Goal: Transaction & Acquisition: Purchase product/service

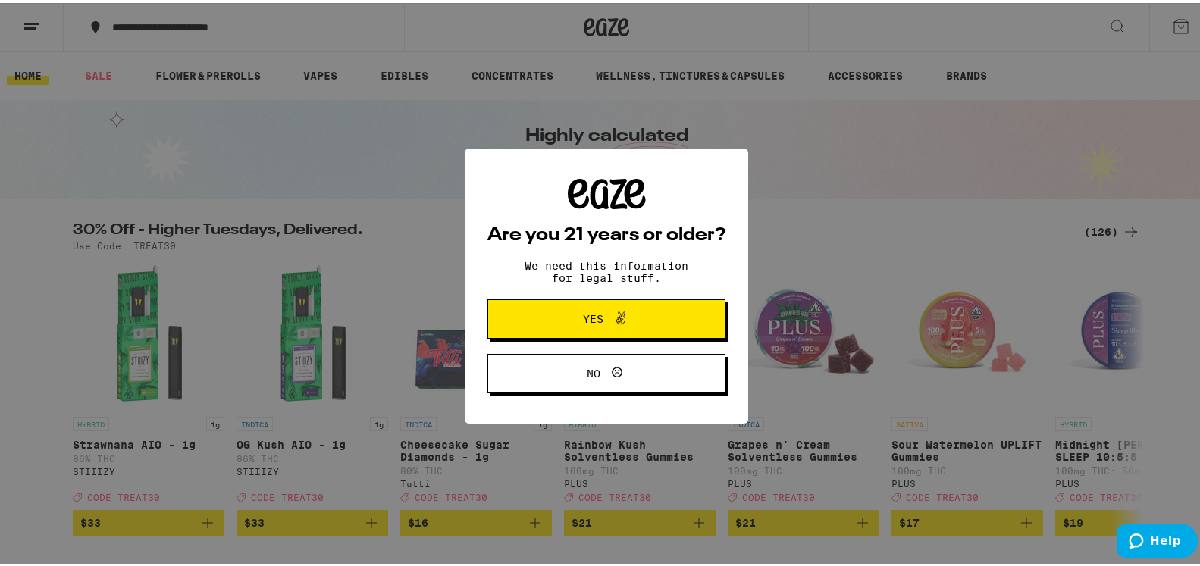
click at [559, 321] on span "Yes" at bounding box center [606, 316] width 115 height 20
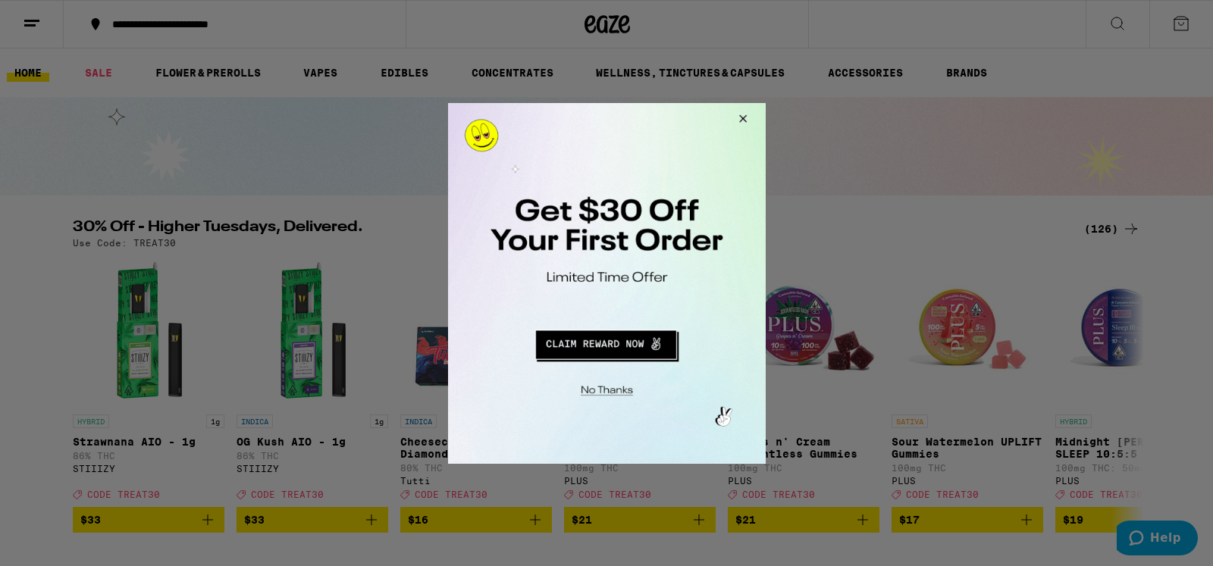
click at [614, 341] on button "Redirect to URL" at bounding box center [605, 342] width 264 height 36
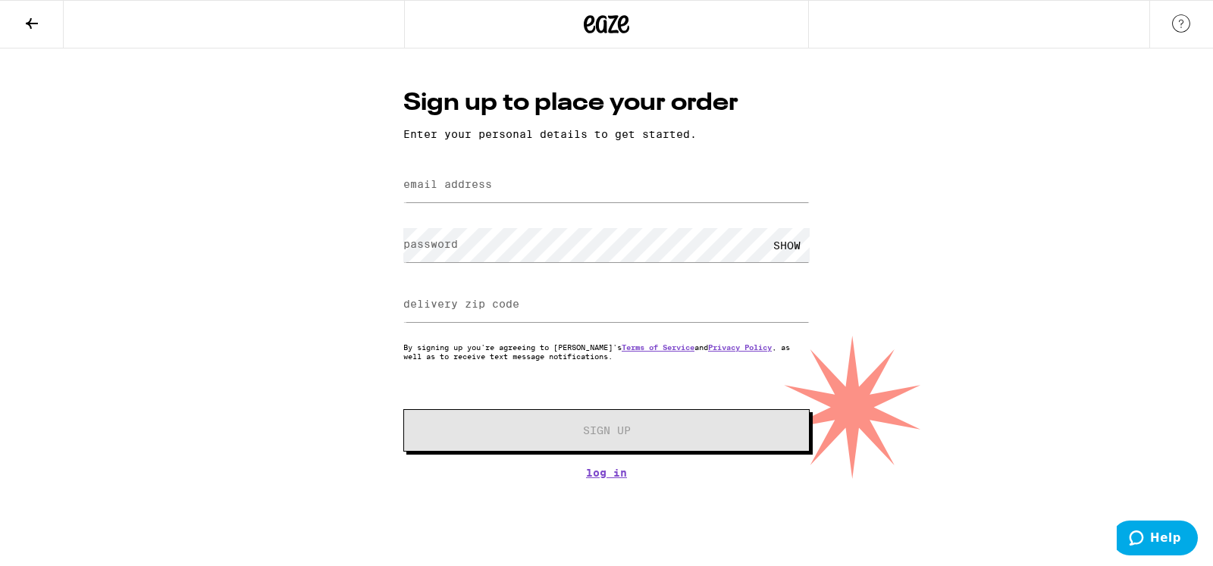
click at [456, 183] on label "email address" at bounding box center [447, 184] width 89 height 12
type input "[EMAIL_ADDRESS][DOMAIN_NAME]"
click at [446, 243] on label "password" at bounding box center [430, 244] width 55 height 12
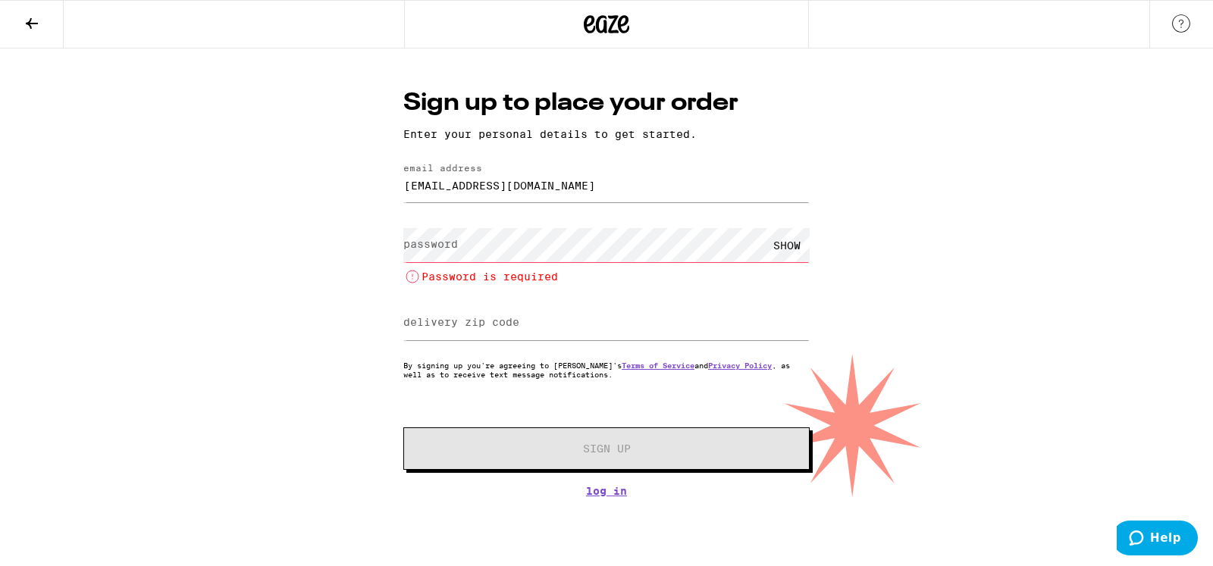
click at [429, 242] on label "password" at bounding box center [430, 244] width 55 height 12
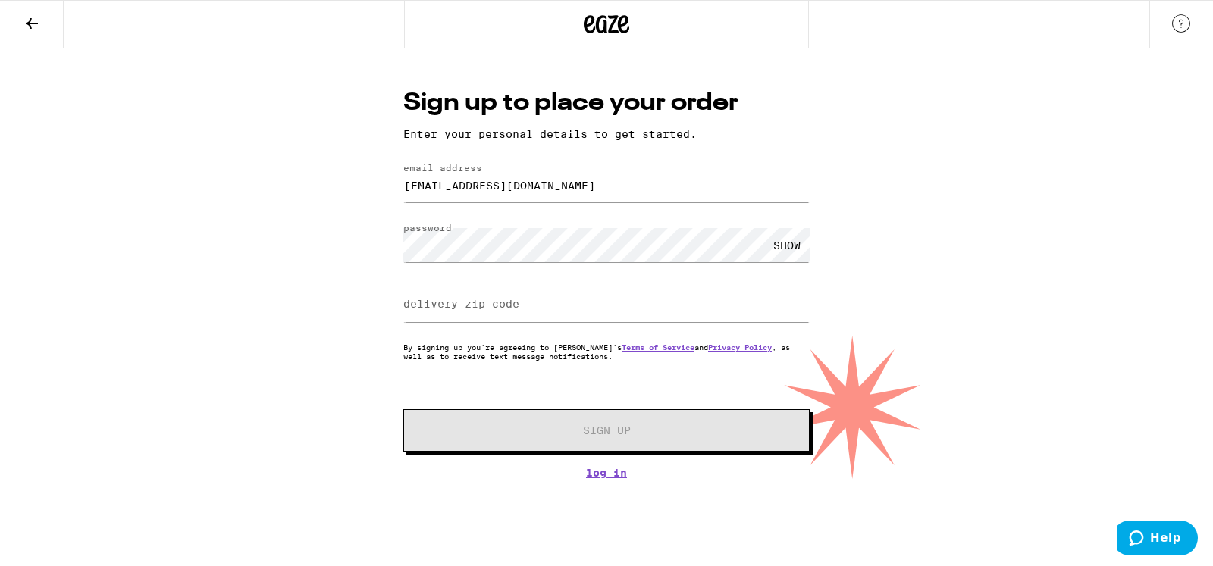
click at [461, 303] on label "delivery zip code" at bounding box center [461, 304] width 116 height 12
type input "3277"
type input "3"
type input "3277"
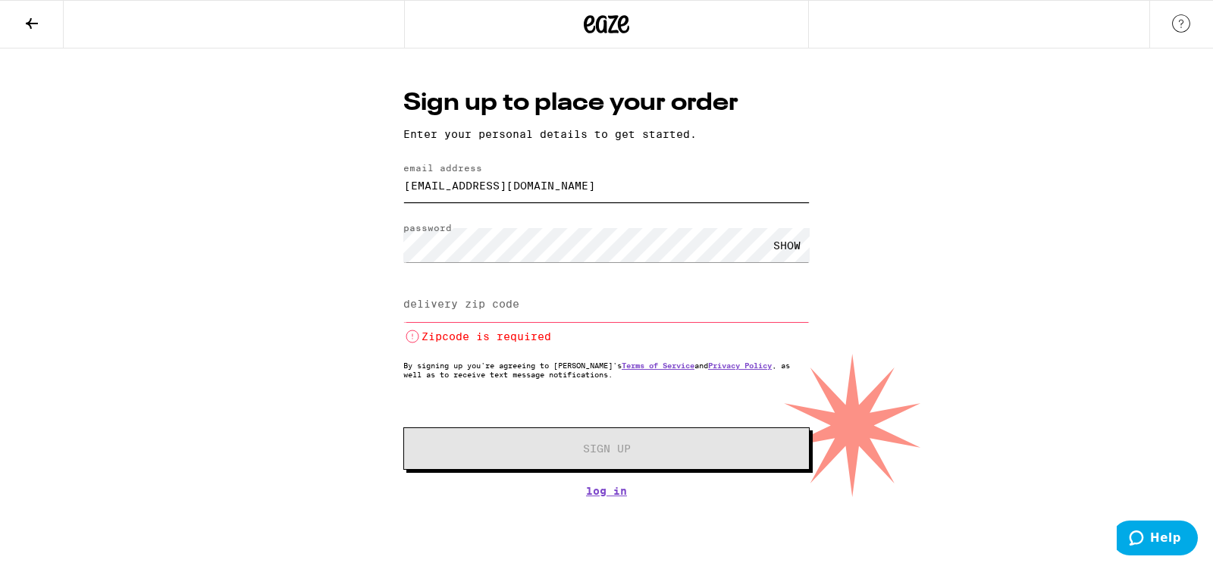
drag, startPoint x: 463, startPoint y: 191, endPoint x: 355, endPoint y: 197, distance: 107.8
click at [403, 197] on input "nagleda215@gmail.com" at bounding box center [606, 185] width 406 height 34
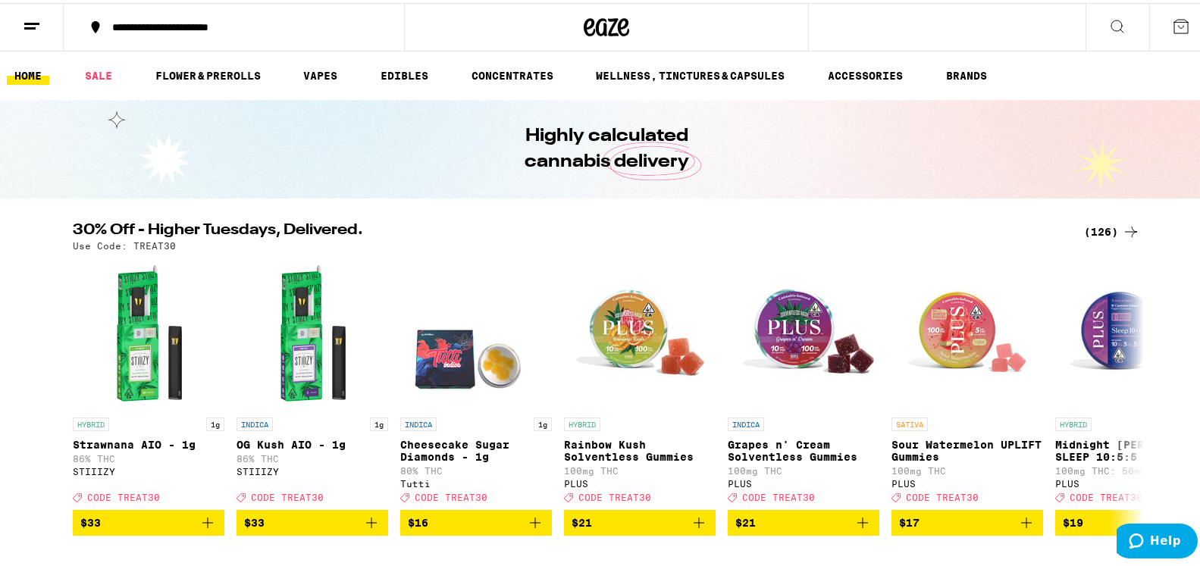
click at [1165, 537] on span "Help" at bounding box center [1165, 541] width 31 height 14
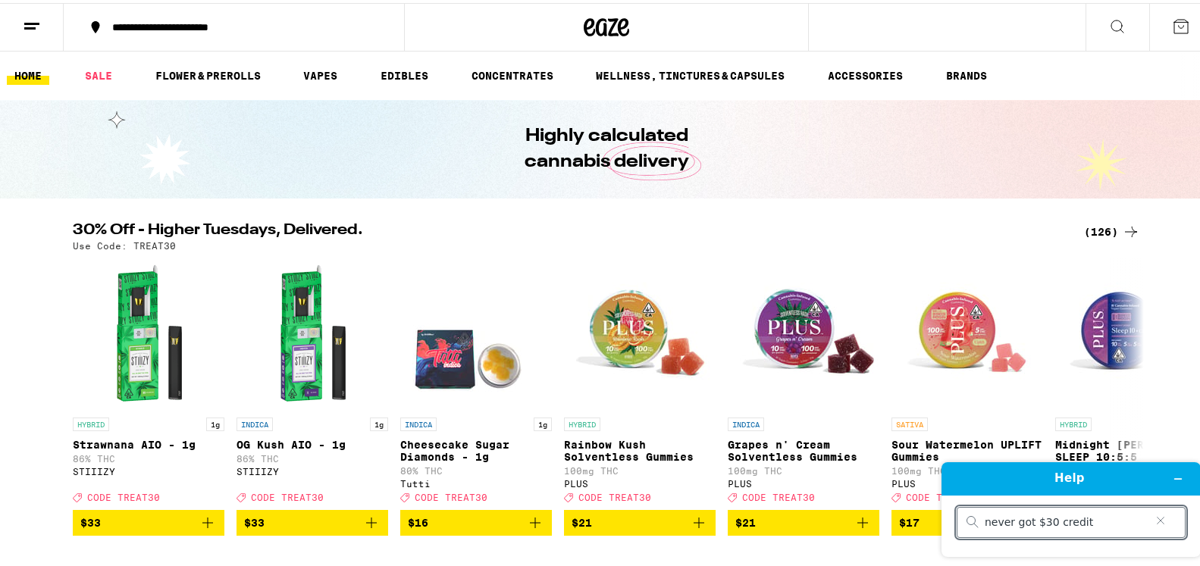
type input "never got $30 credit"
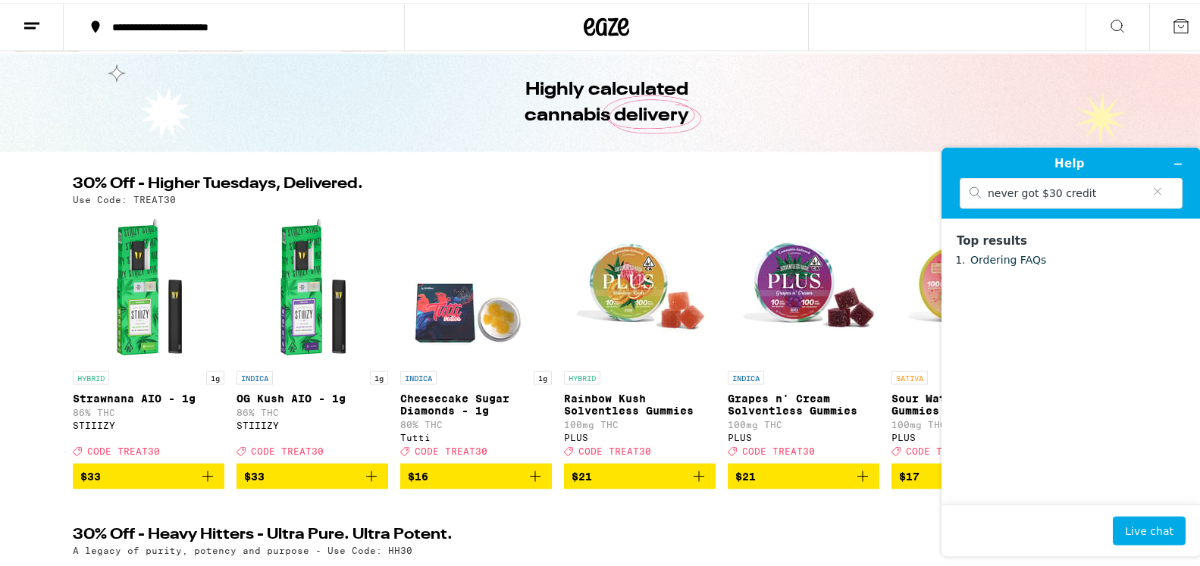
scroll to position [77, 0]
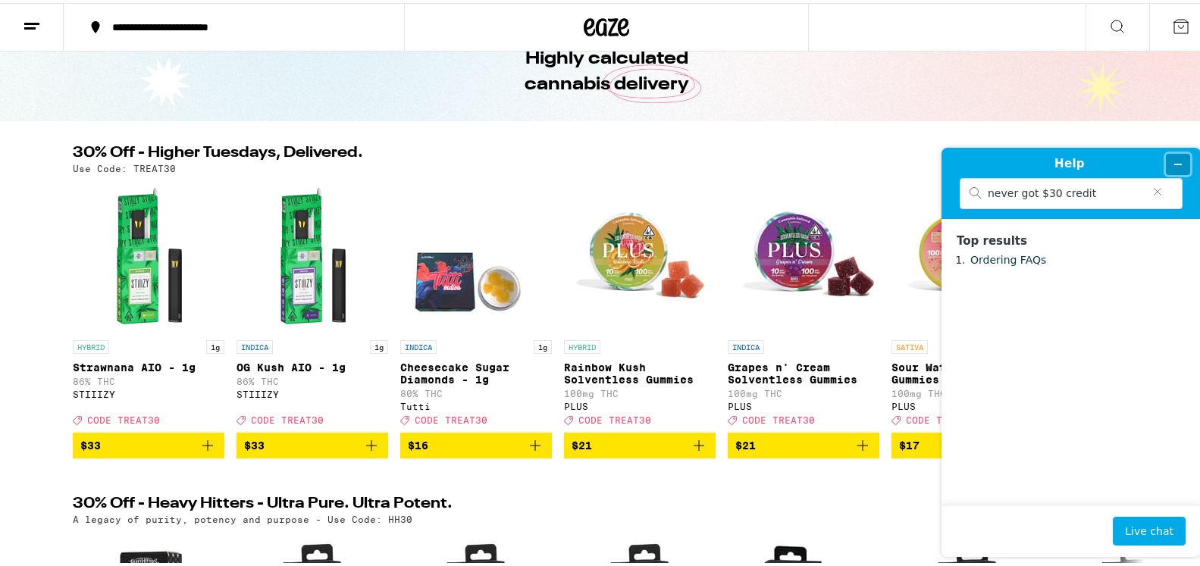
click at [1173, 156] on button "Minimize widget" at bounding box center [1178, 163] width 24 height 21
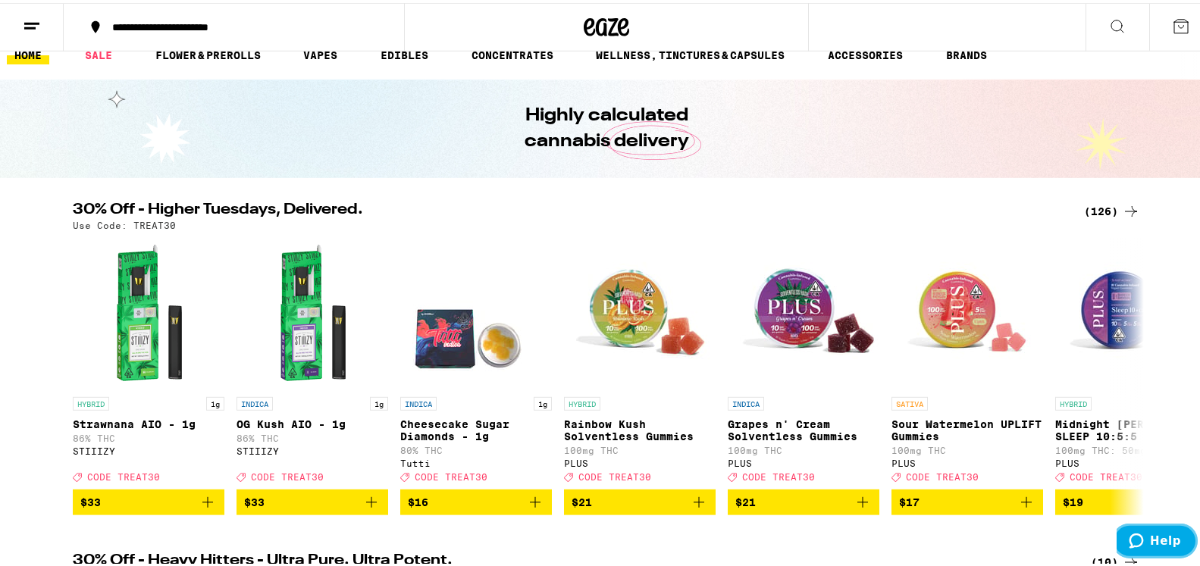
scroll to position [0, 0]
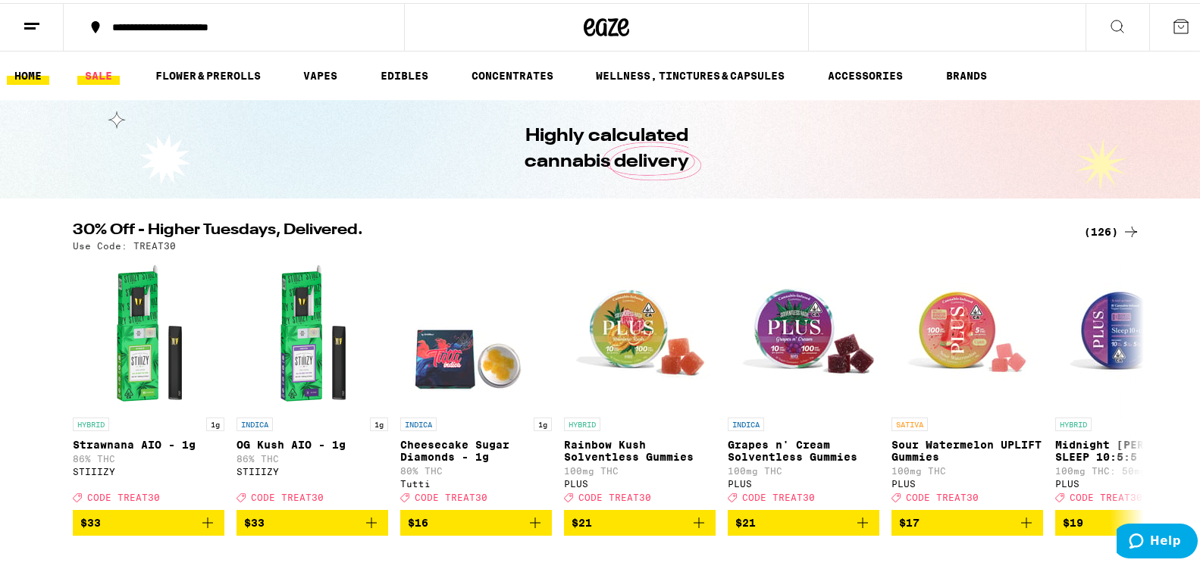
click at [105, 81] on link "SALE" at bounding box center [98, 73] width 42 height 18
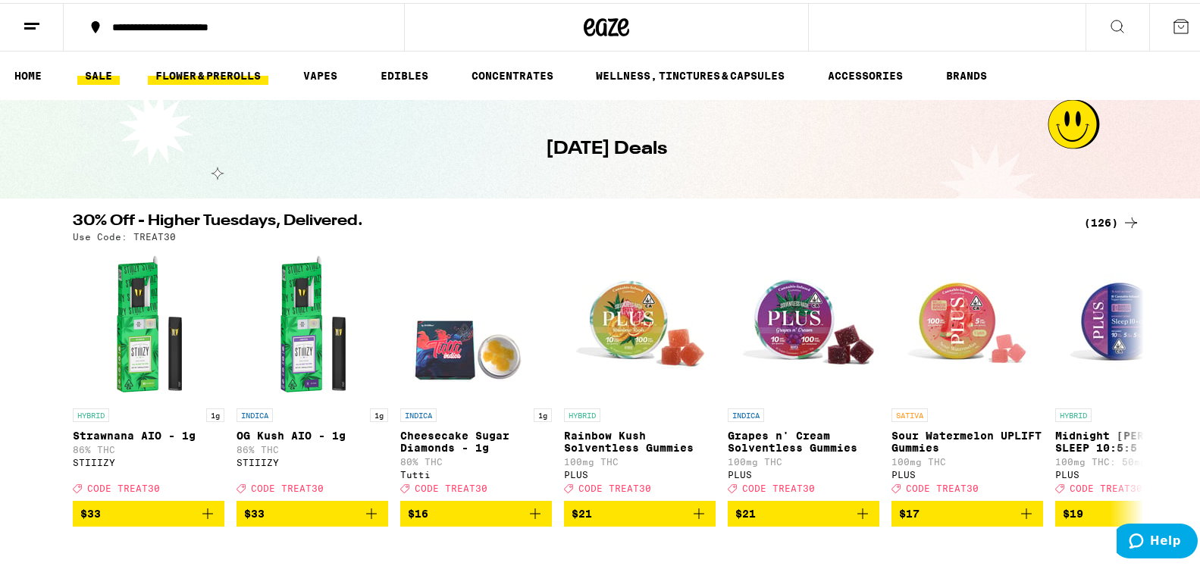
click at [231, 70] on link "FLOWER & PREROLLS" at bounding box center [208, 73] width 120 height 18
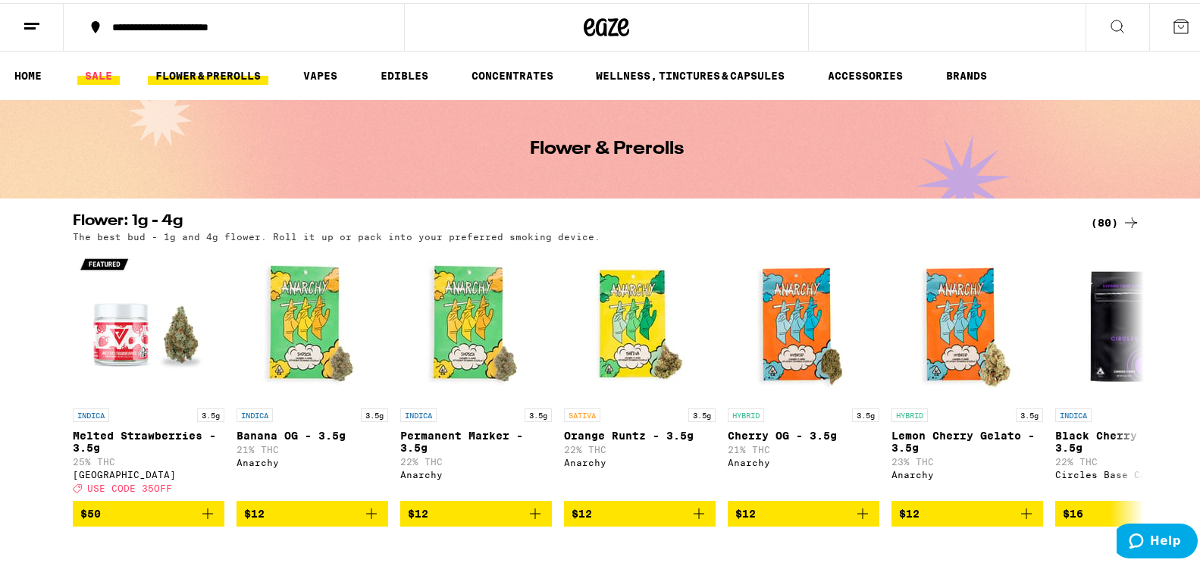
click at [102, 74] on link "SALE" at bounding box center [98, 73] width 42 height 18
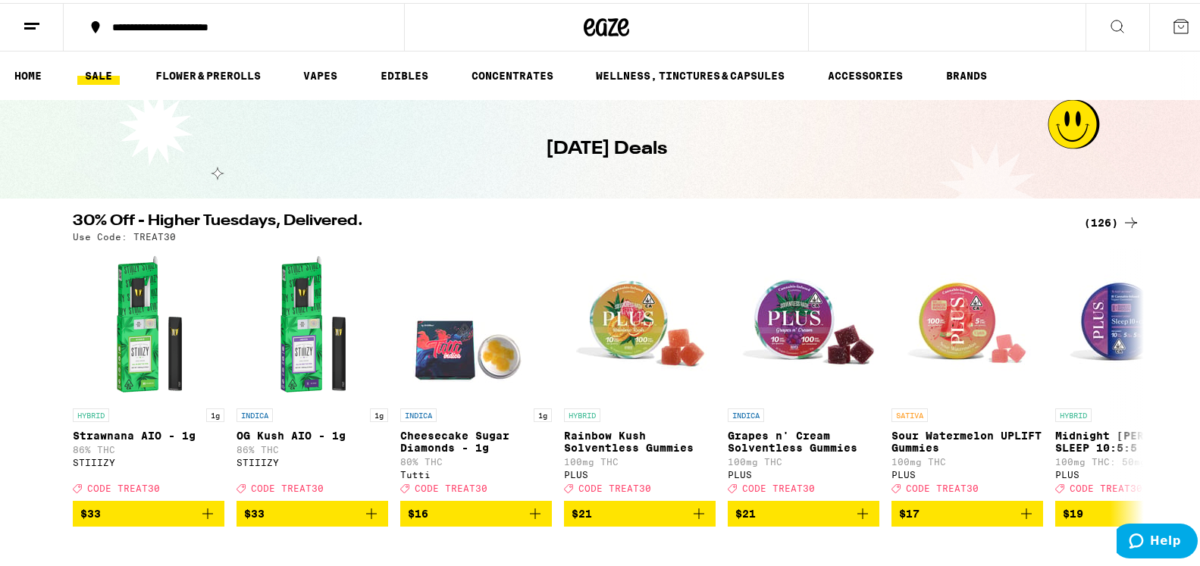
click at [164, 23] on div "**********" at bounding box center [242, 24] width 274 height 11
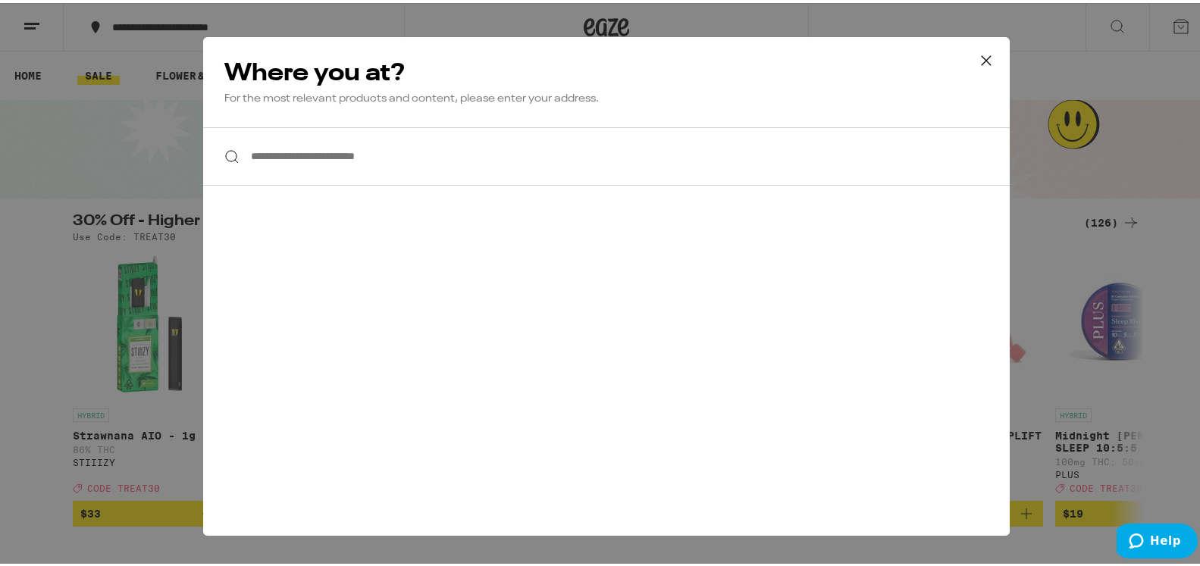
click at [324, 153] on input "**********" at bounding box center [606, 153] width 806 height 58
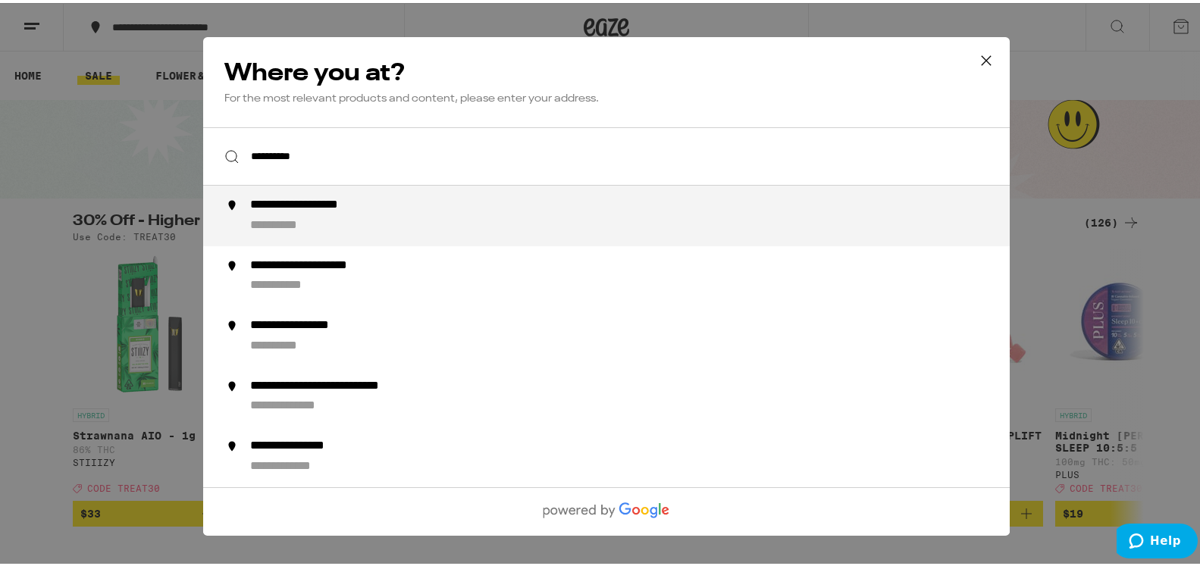
click at [311, 211] on div "**********" at bounding box center [324, 203] width 149 height 16
type input "**********"
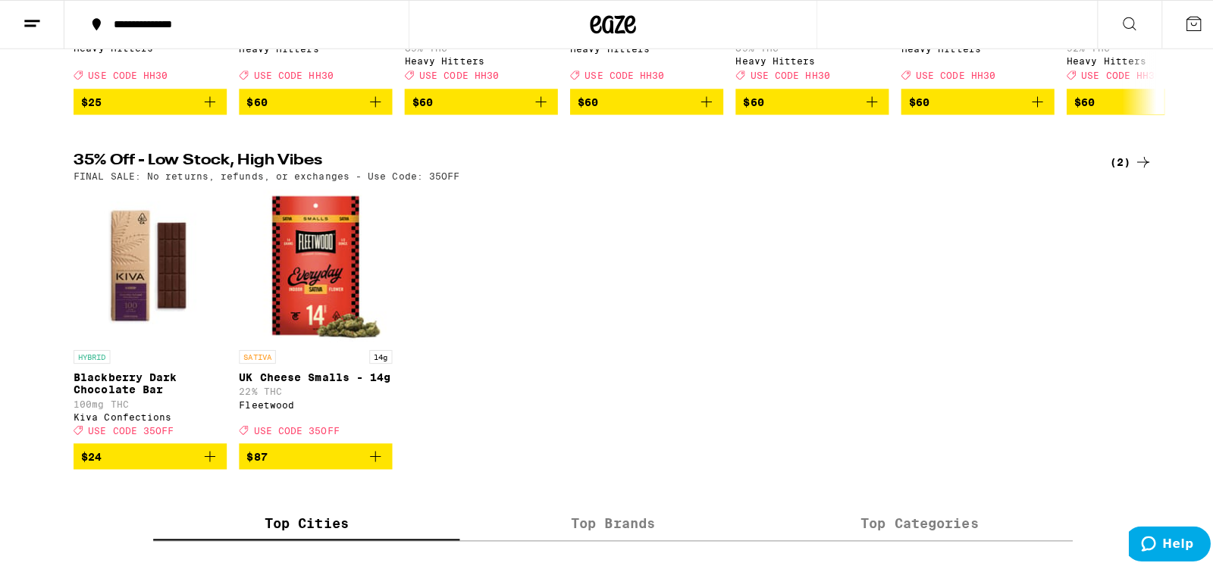
scroll to position [773, 0]
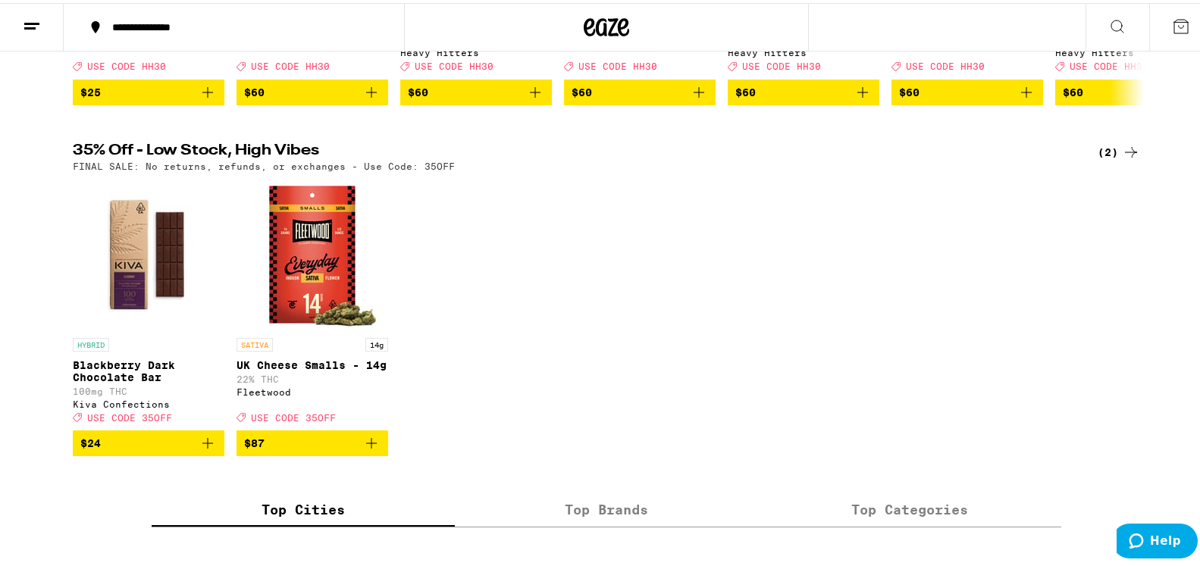
click at [293, 368] on p "UK Cheese Smalls - 14g" at bounding box center [312, 362] width 152 height 12
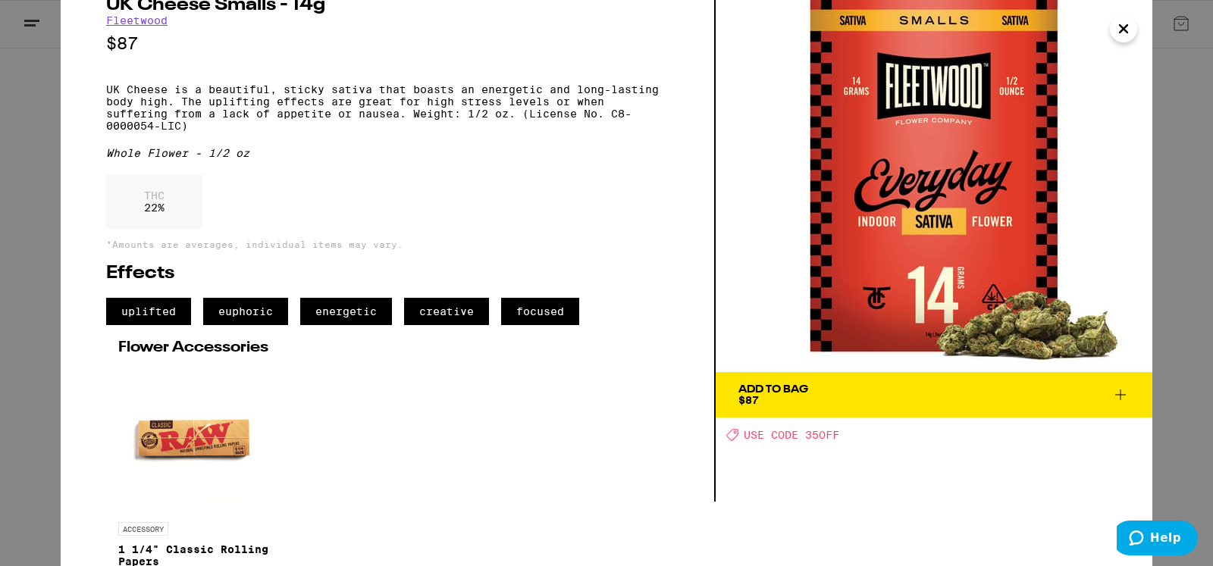
scroll to position [82, 0]
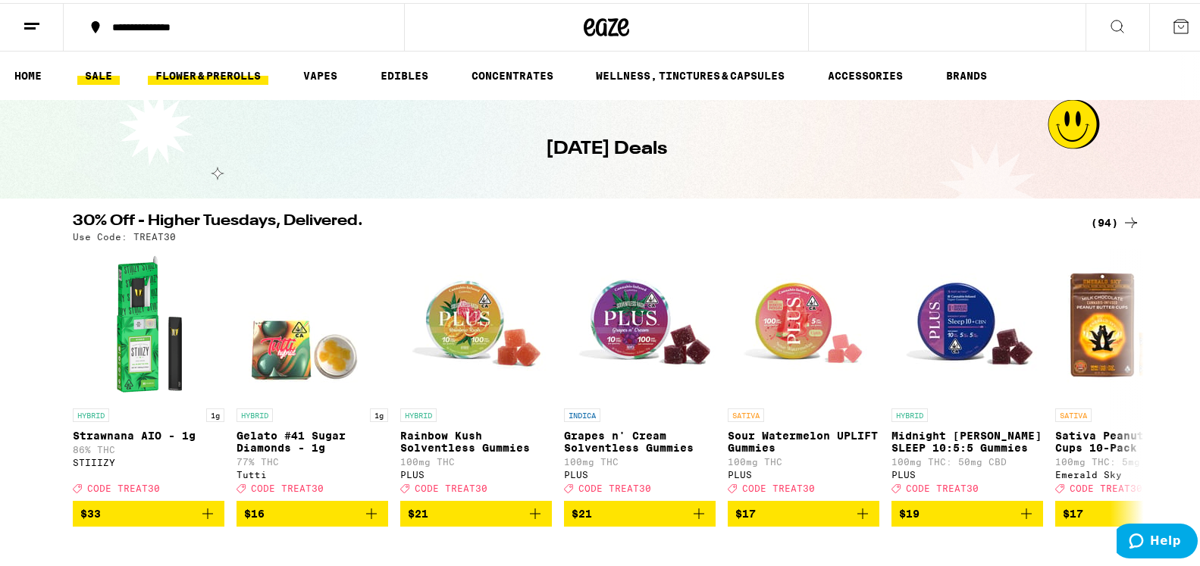
click at [210, 70] on link "FLOWER & PREROLLS" at bounding box center [208, 73] width 120 height 18
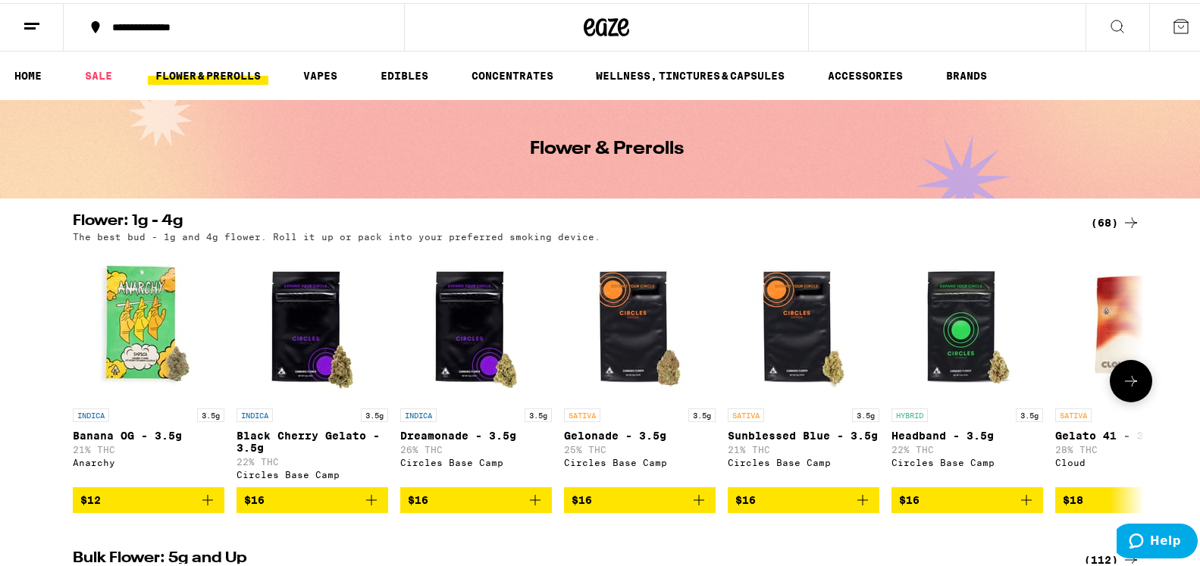
click at [1122, 387] on icon at bounding box center [1131, 378] width 18 height 18
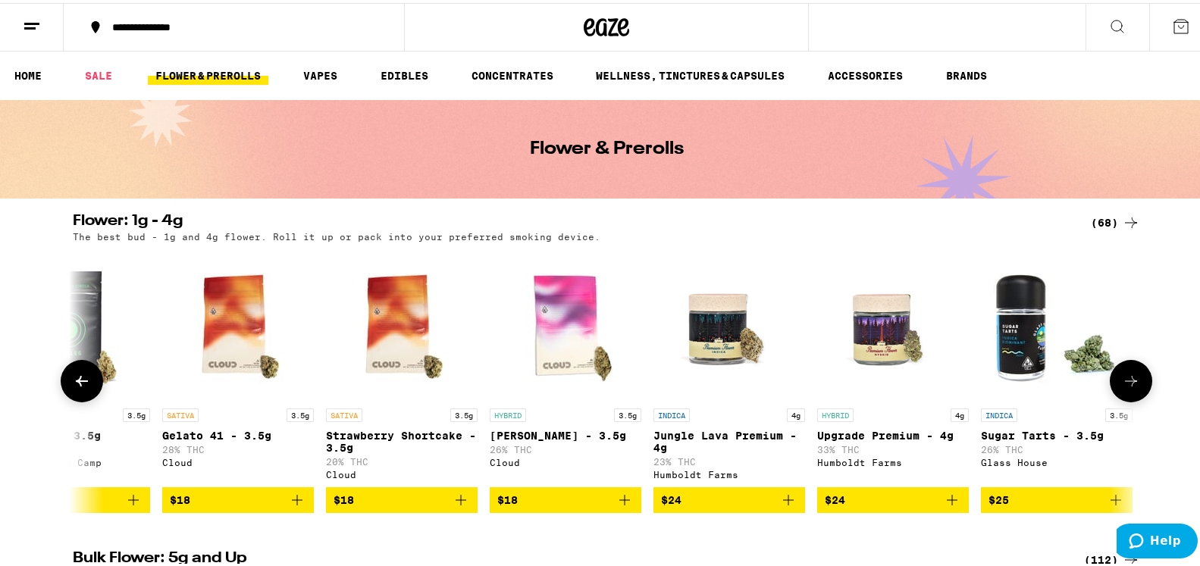
scroll to position [0, 902]
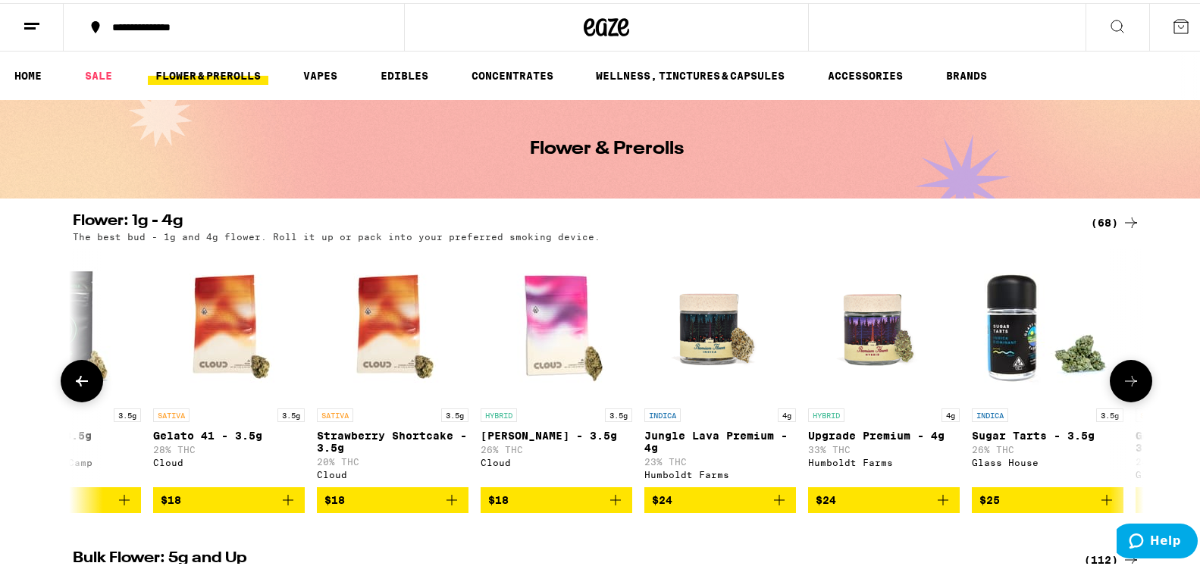
click at [1128, 387] on icon at bounding box center [1131, 378] width 18 height 18
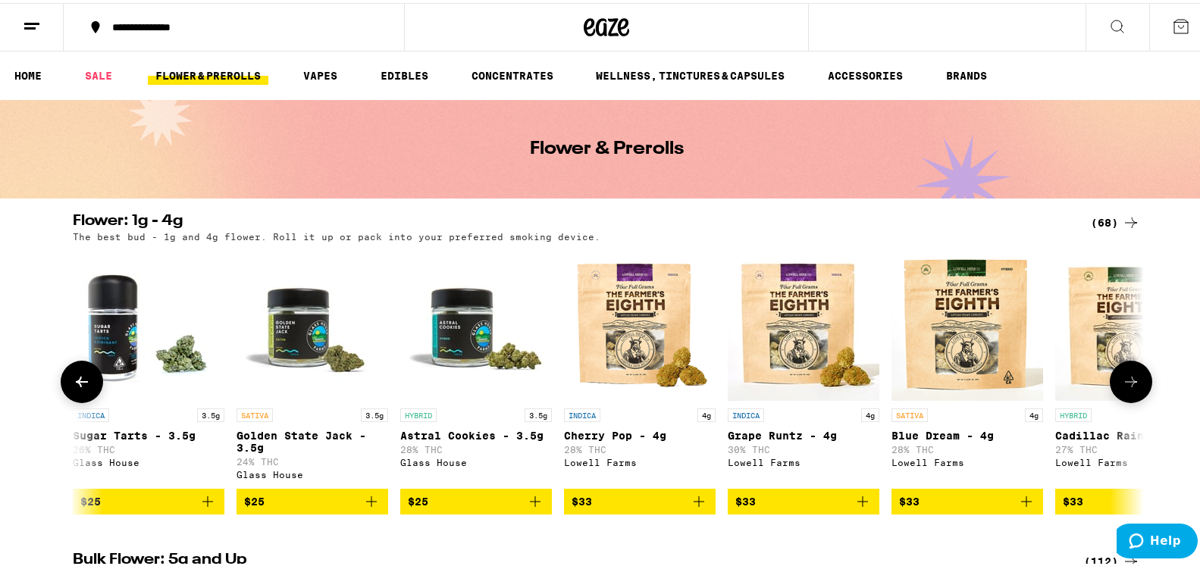
scroll to position [0, 1804]
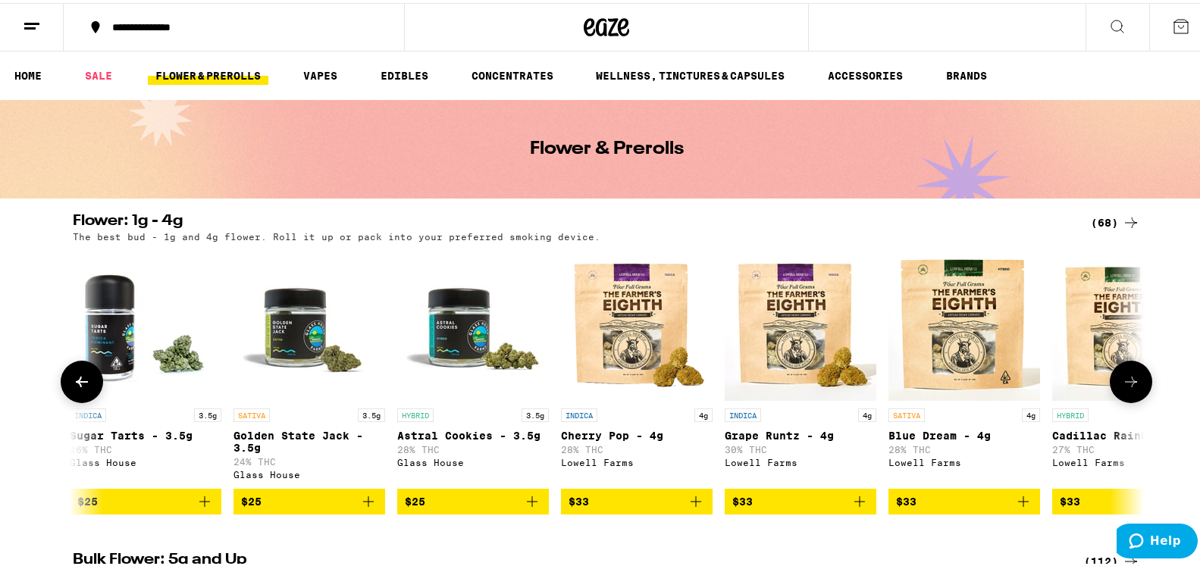
click at [1128, 388] on icon at bounding box center [1131, 379] width 18 height 18
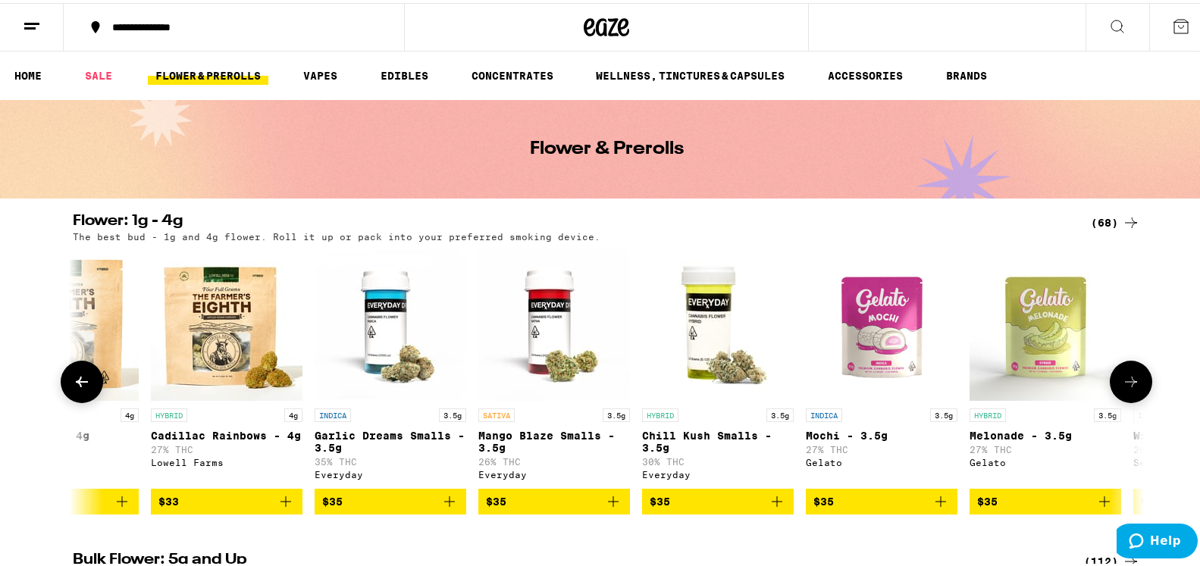
scroll to position [0, 2705]
click at [1131, 388] on icon at bounding box center [1131, 379] width 18 height 18
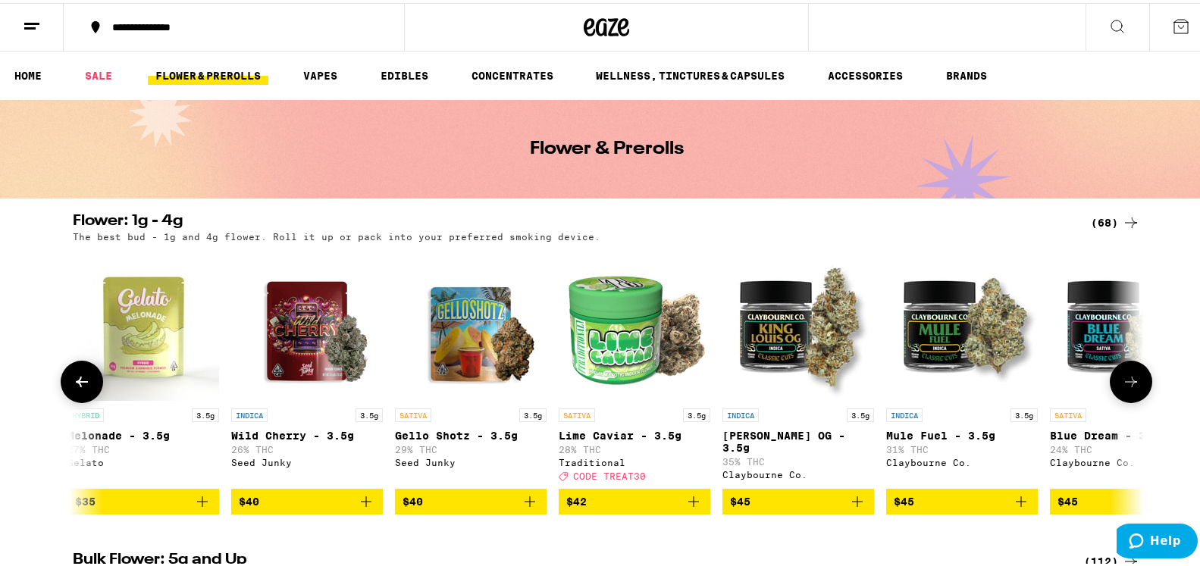
scroll to position [0, 3607]
click at [1132, 388] on icon at bounding box center [1131, 379] width 18 height 18
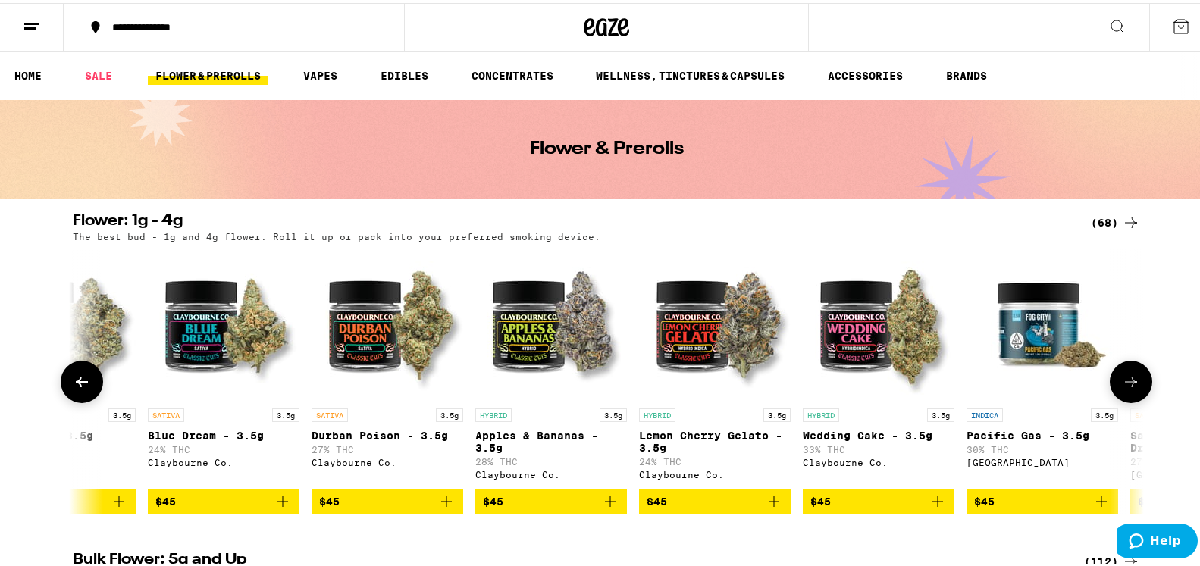
scroll to position [0, 4509]
click at [1132, 388] on icon at bounding box center [1131, 379] width 18 height 18
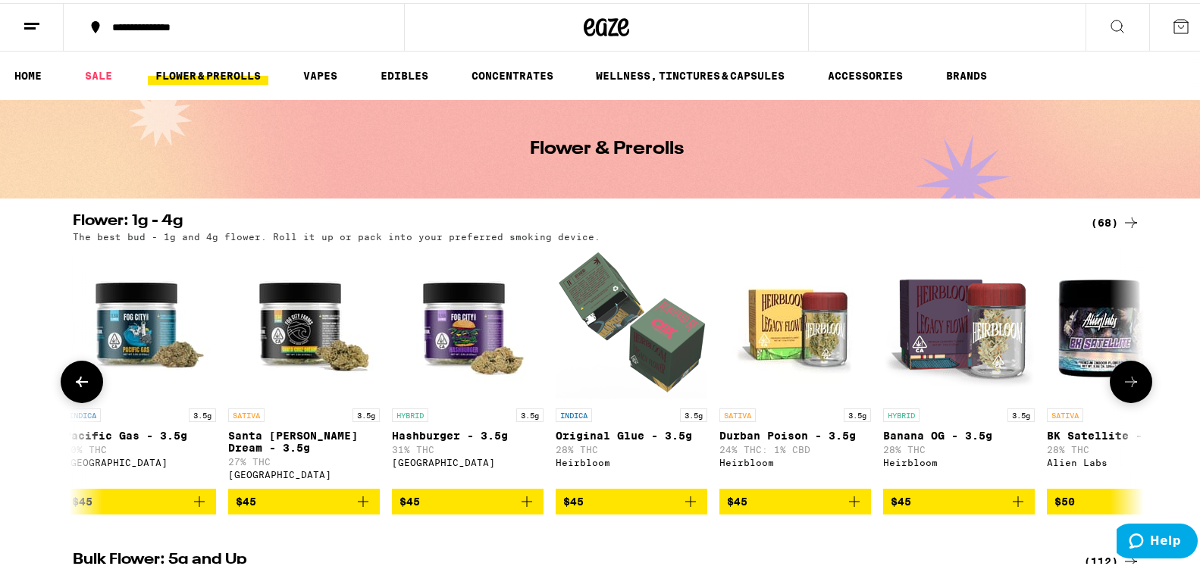
scroll to position [0, 5411]
click at [1132, 388] on icon at bounding box center [1131, 379] width 18 height 18
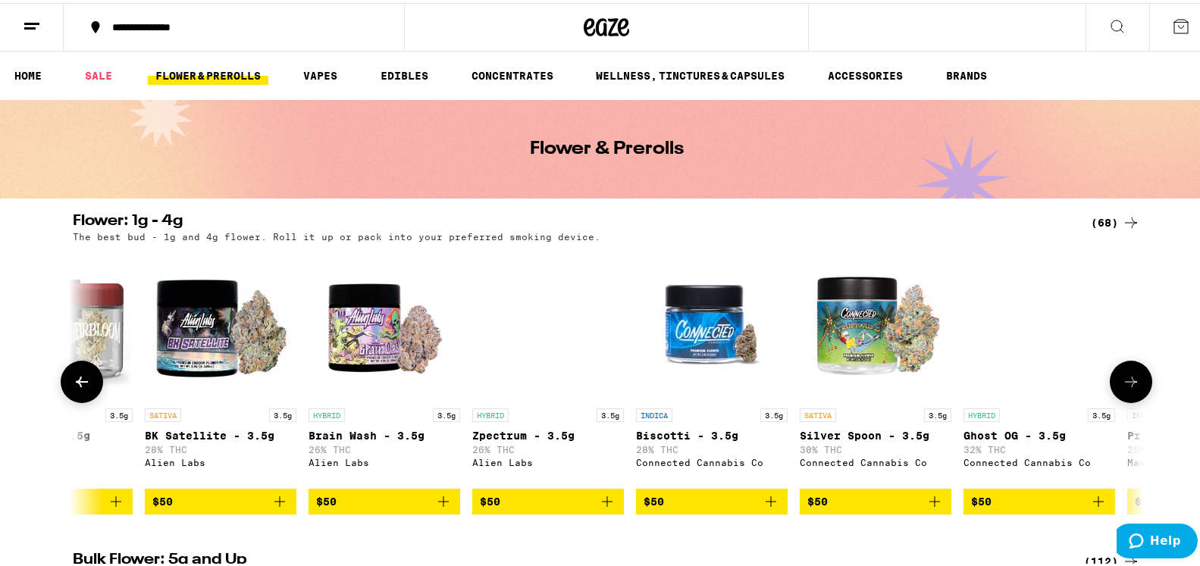
scroll to position [0, 6313]
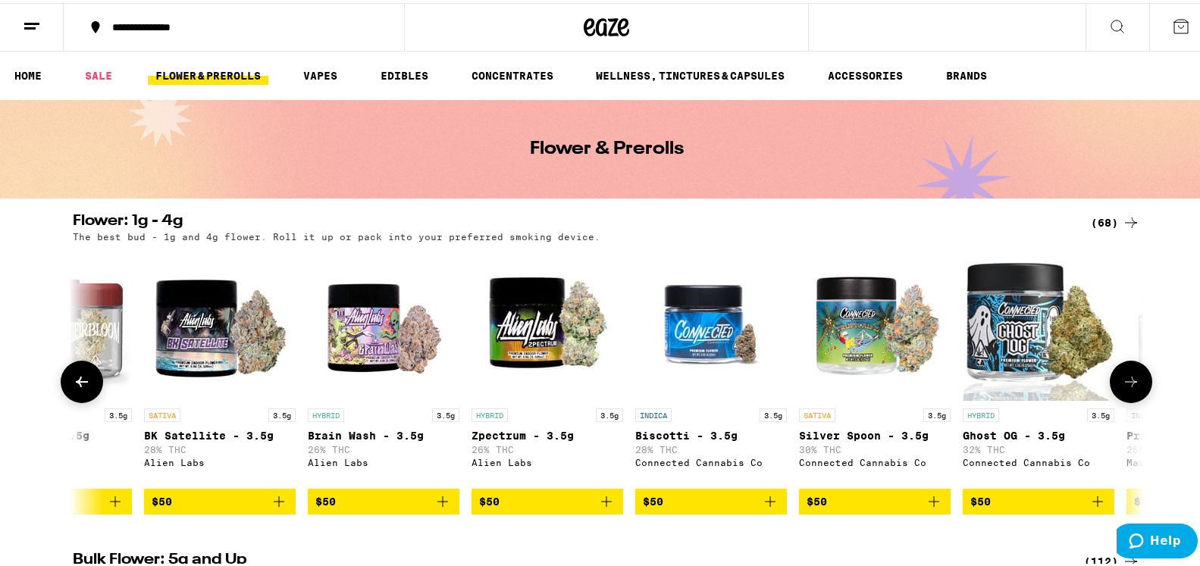
click at [1132, 388] on icon at bounding box center [1131, 379] width 18 height 18
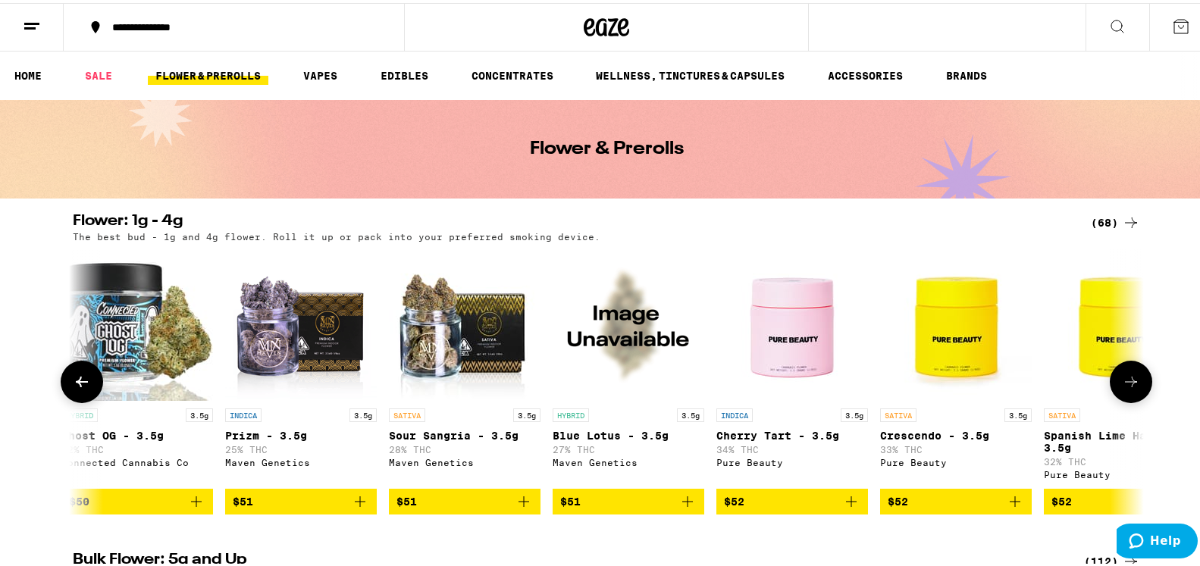
scroll to position [0, 7215]
click at [1132, 388] on icon at bounding box center [1131, 379] width 18 height 18
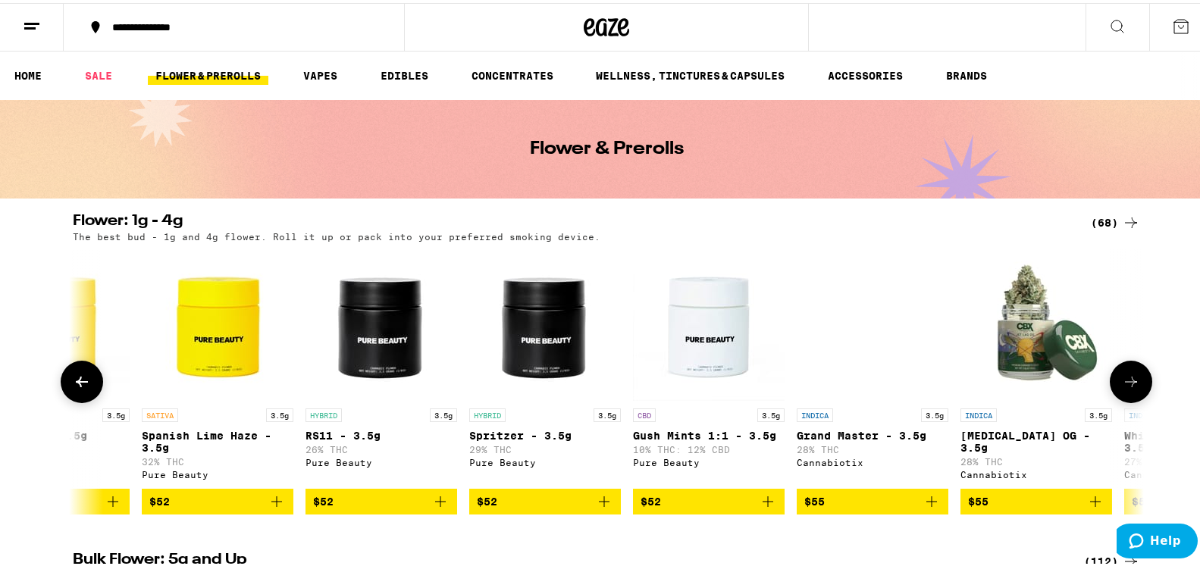
scroll to position [0, 8116]
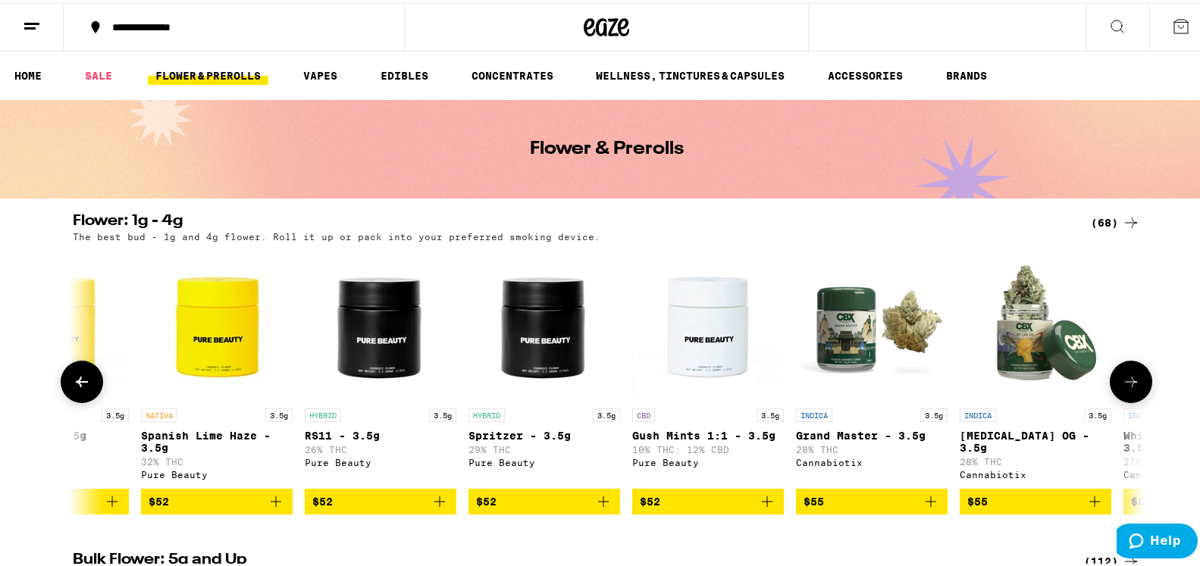
click at [1132, 388] on icon at bounding box center [1131, 379] width 18 height 18
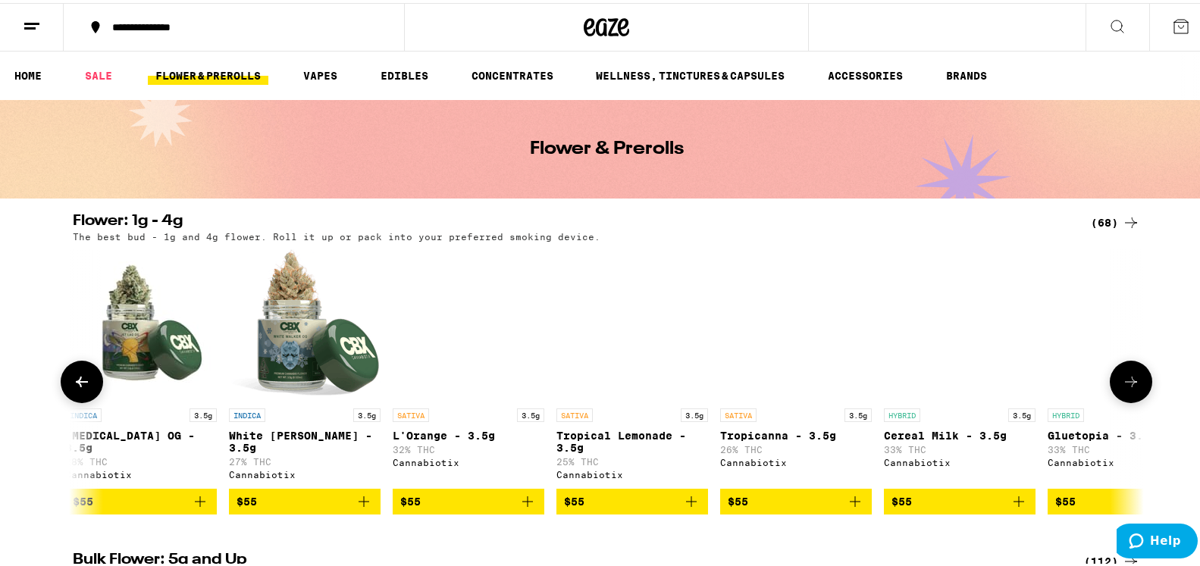
scroll to position [0, 9018]
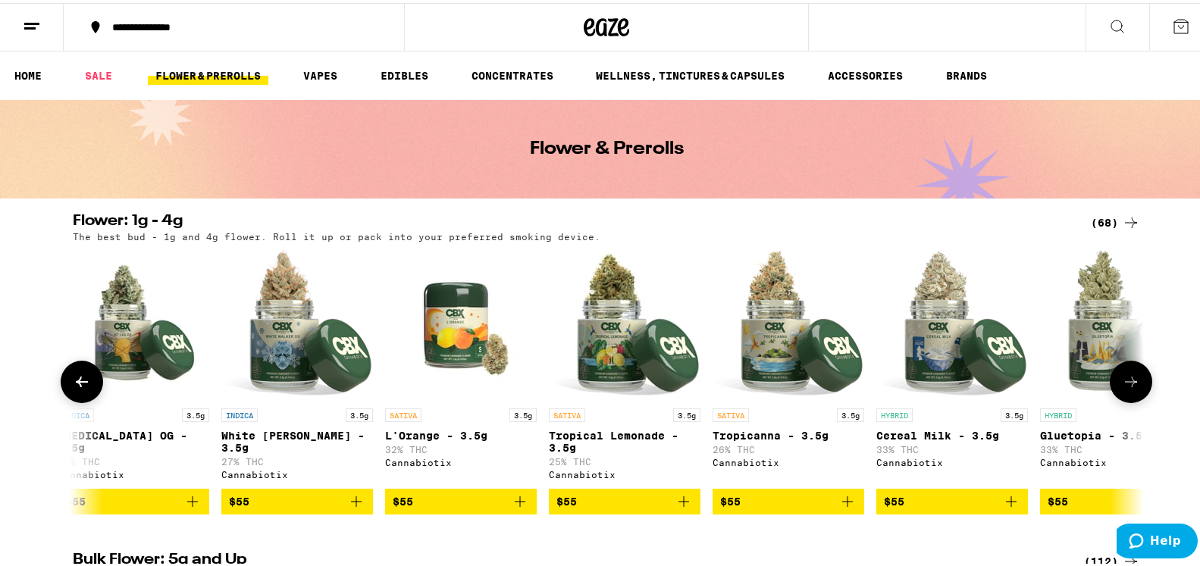
click at [1139, 394] on button at bounding box center [1130, 379] width 42 height 42
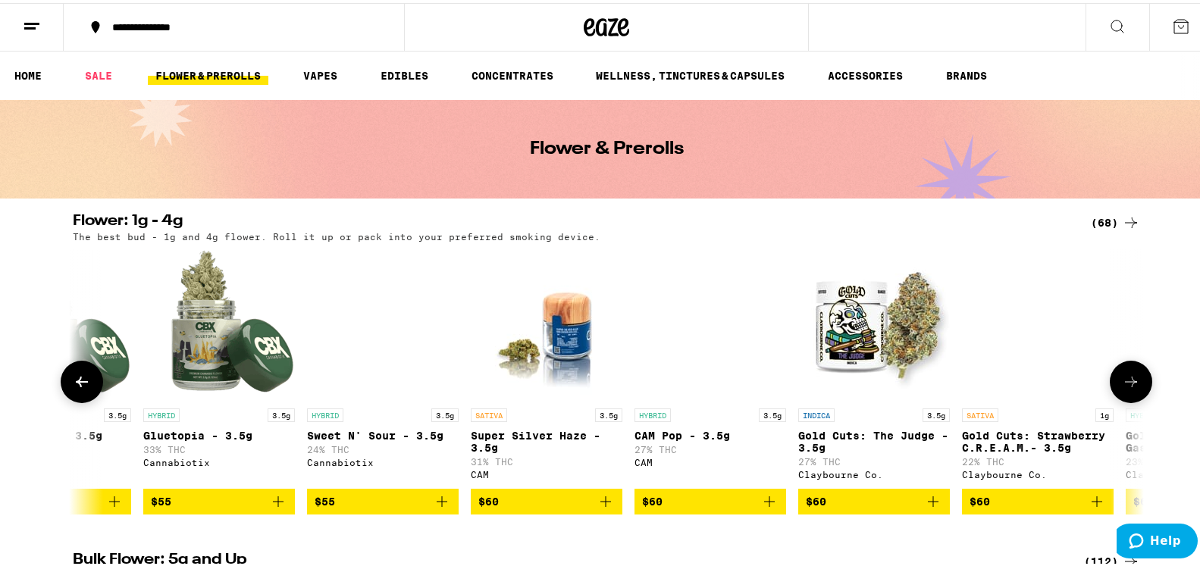
scroll to position [0, 9920]
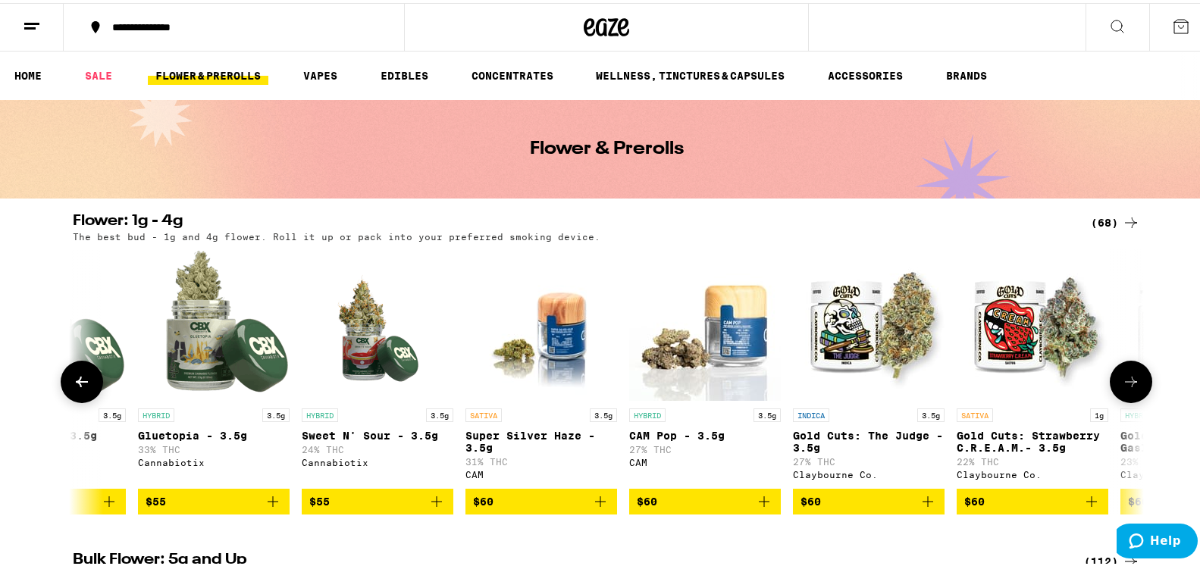
click at [1139, 394] on button at bounding box center [1130, 379] width 42 height 42
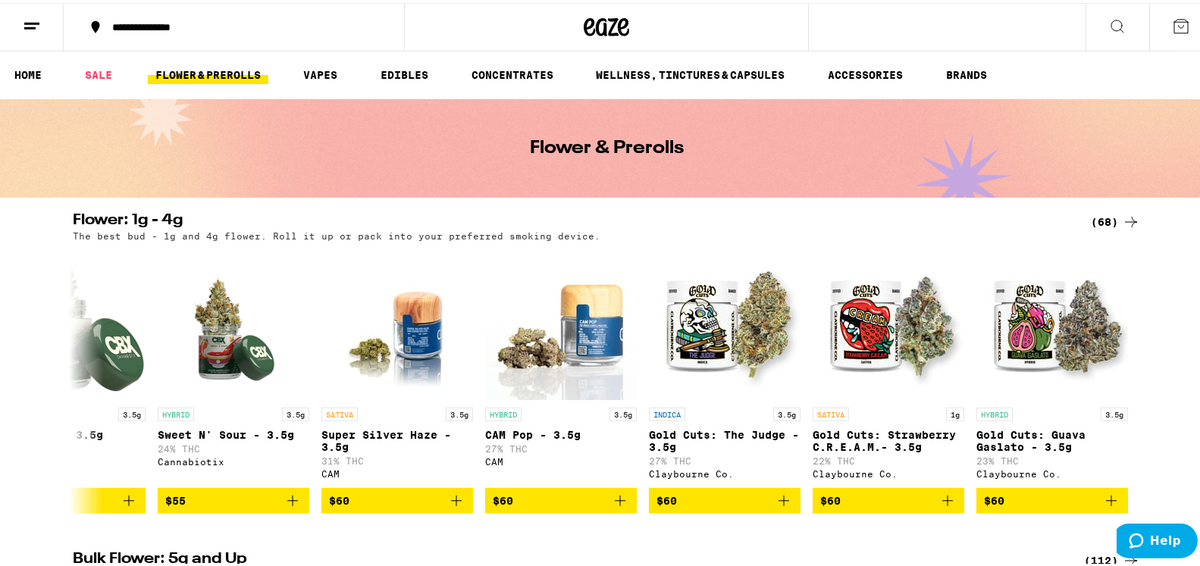
scroll to position [0, 0]
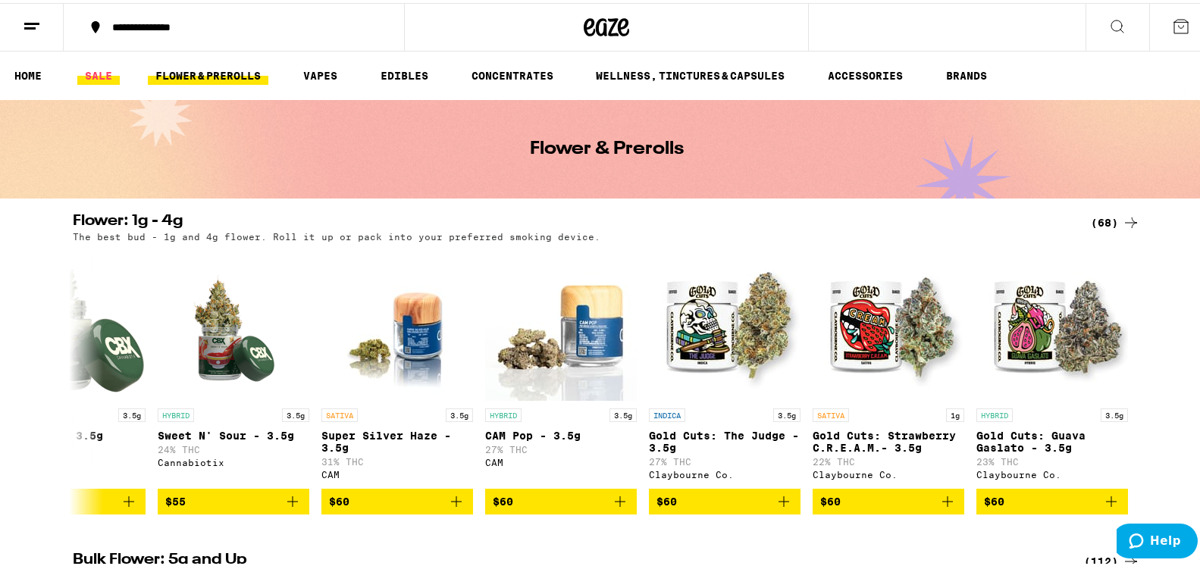
click at [109, 75] on link "SALE" at bounding box center [98, 73] width 42 height 18
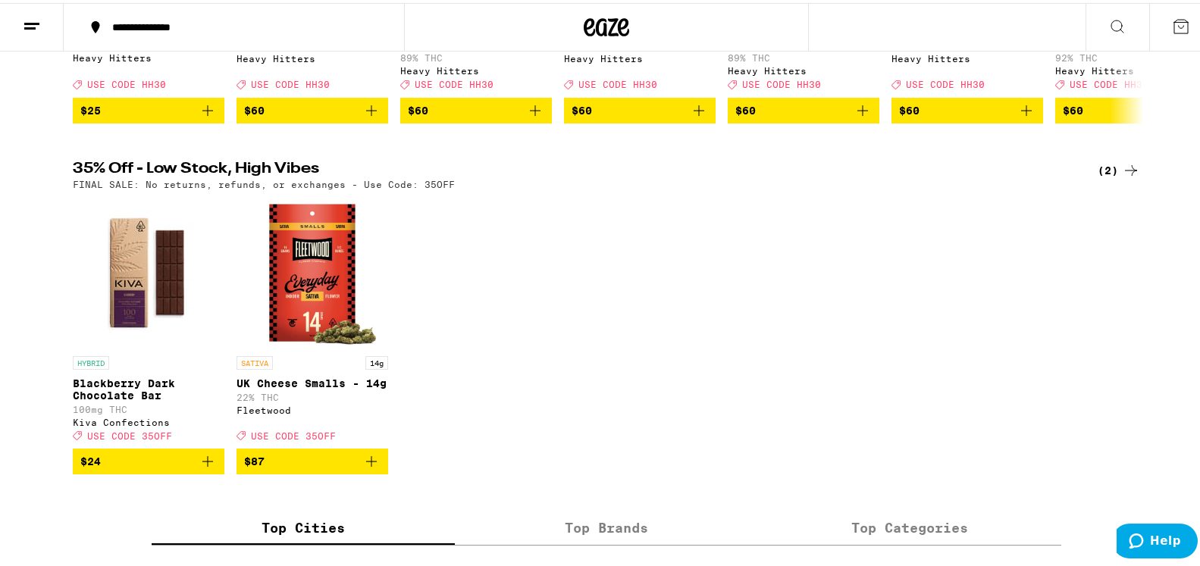
click at [1188, 378] on html "**********" at bounding box center [606, 120] width 1213 height 1751
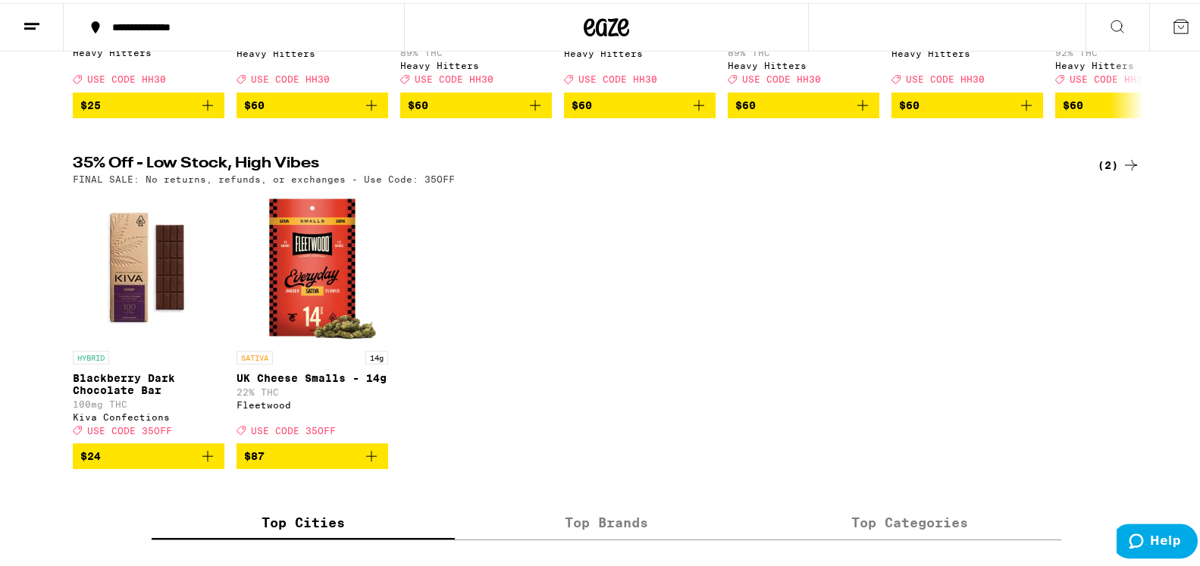
click at [292, 462] on span "$87" at bounding box center [312, 453] width 136 height 18
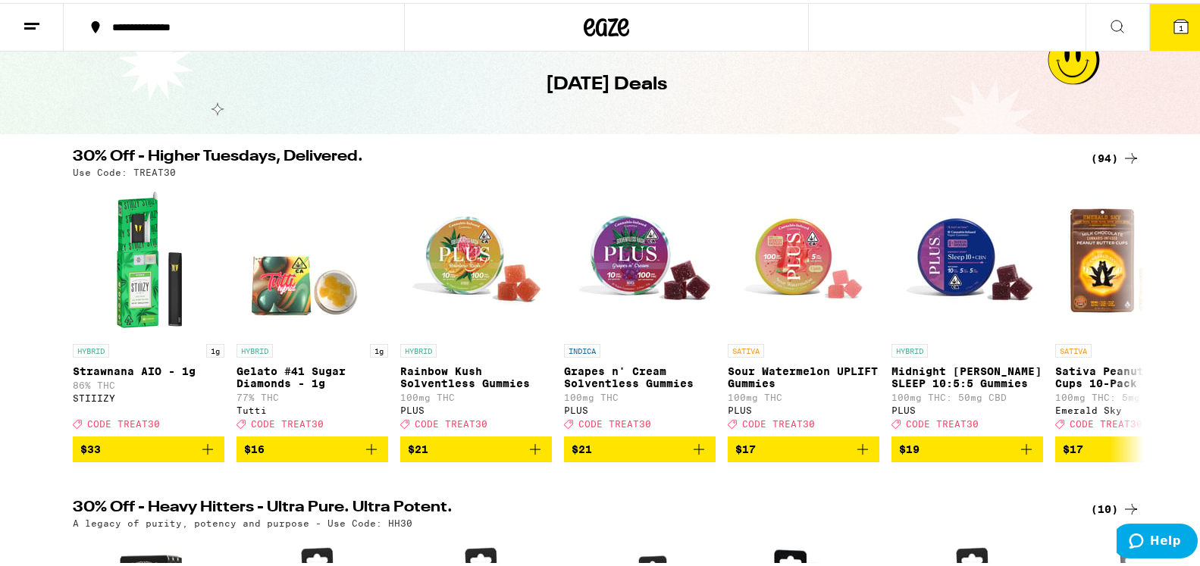
scroll to position [0, 0]
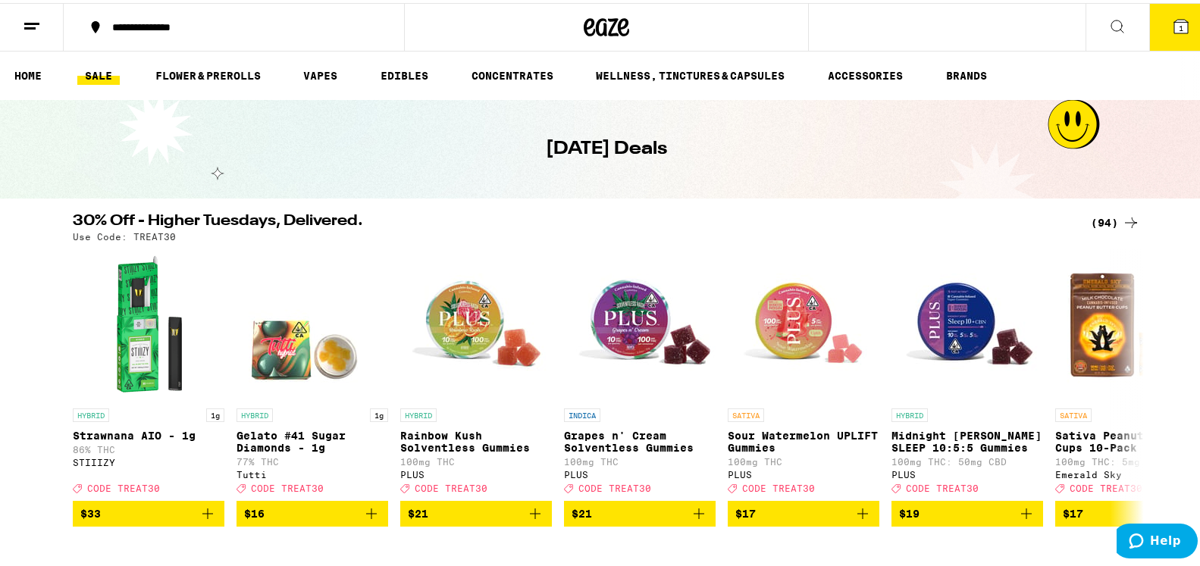
click at [1174, 18] on icon at bounding box center [1181, 24] width 14 height 14
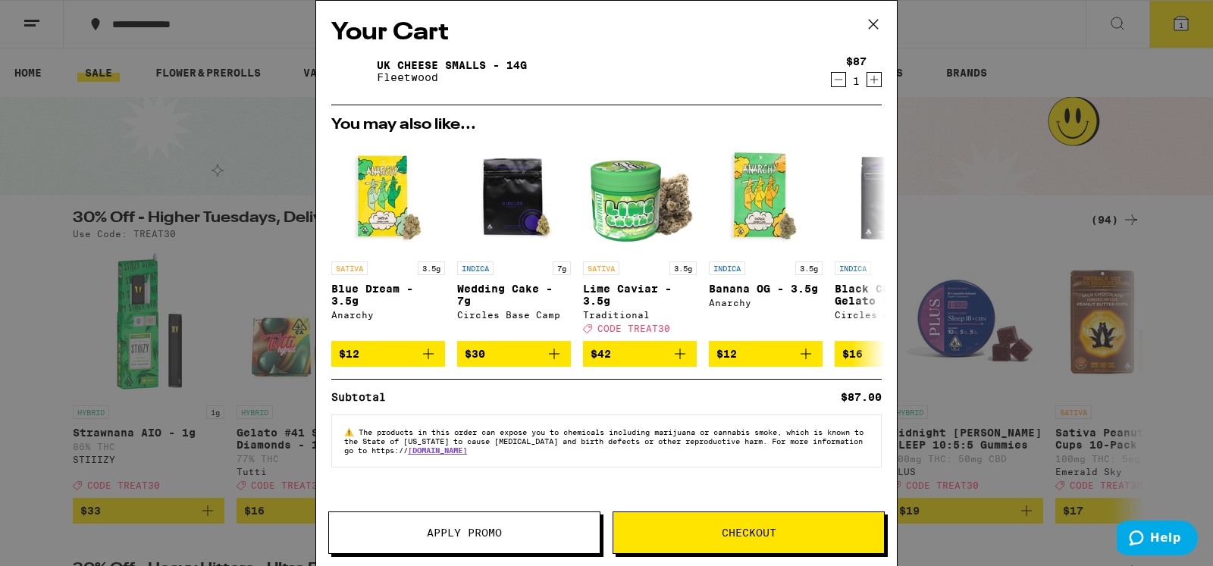
click at [551, 537] on span "Apply Promo" at bounding box center [464, 532] width 271 height 11
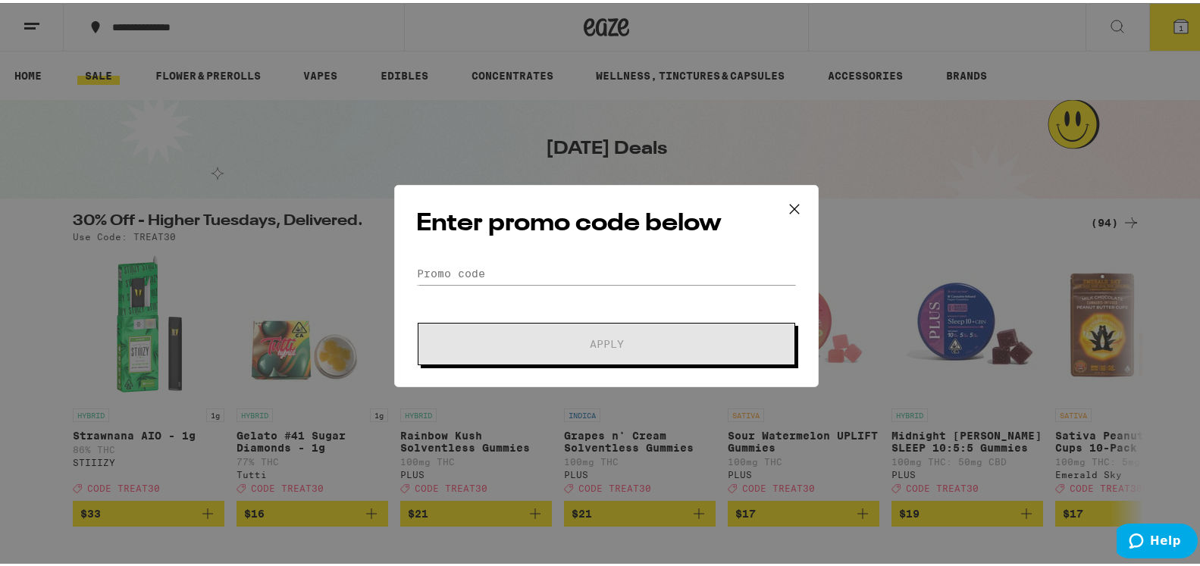
click at [474, 294] on form "Promo Code Apply" at bounding box center [606, 310] width 380 height 103
click at [505, 268] on input "Promo Code" at bounding box center [606, 270] width 380 height 23
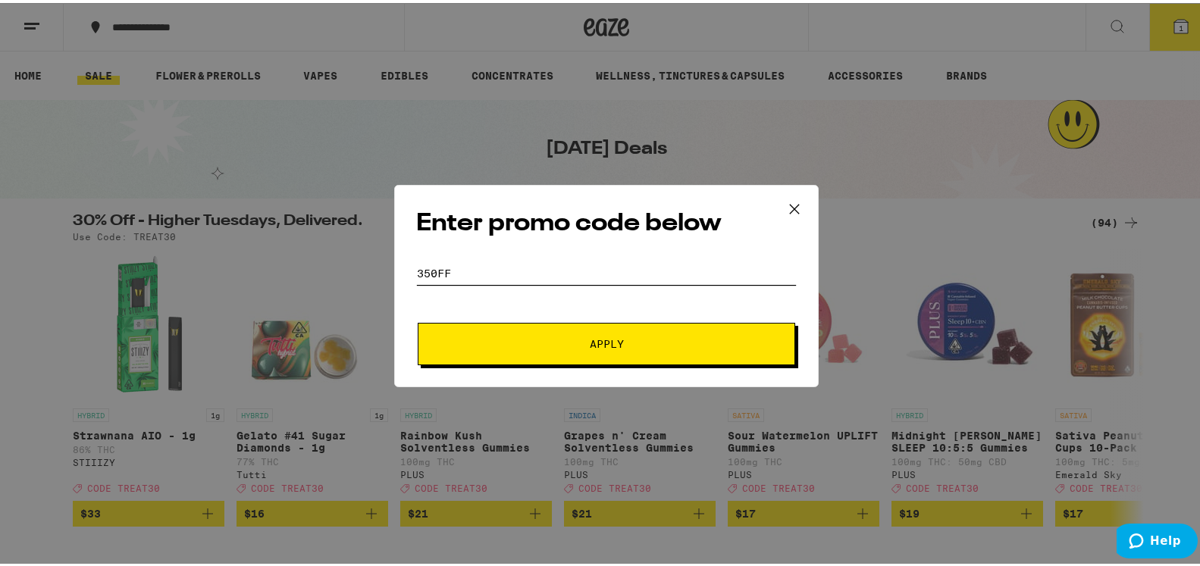
type input "350FF"
click at [602, 343] on span "Apply" at bounding box center [607, 341] width 34 height 11
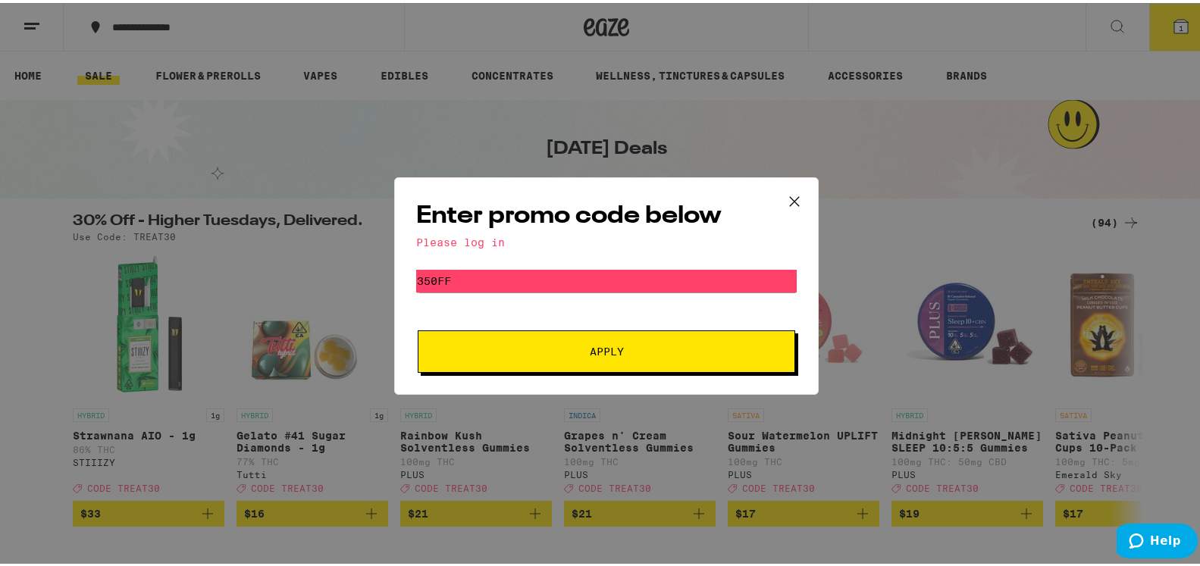
click at [573, 349] on span "Apply" at bounding box center [606, 348] width 273 height 11
click at [783, 195] on icon at bounding box center [794, 198] width 23 height 23
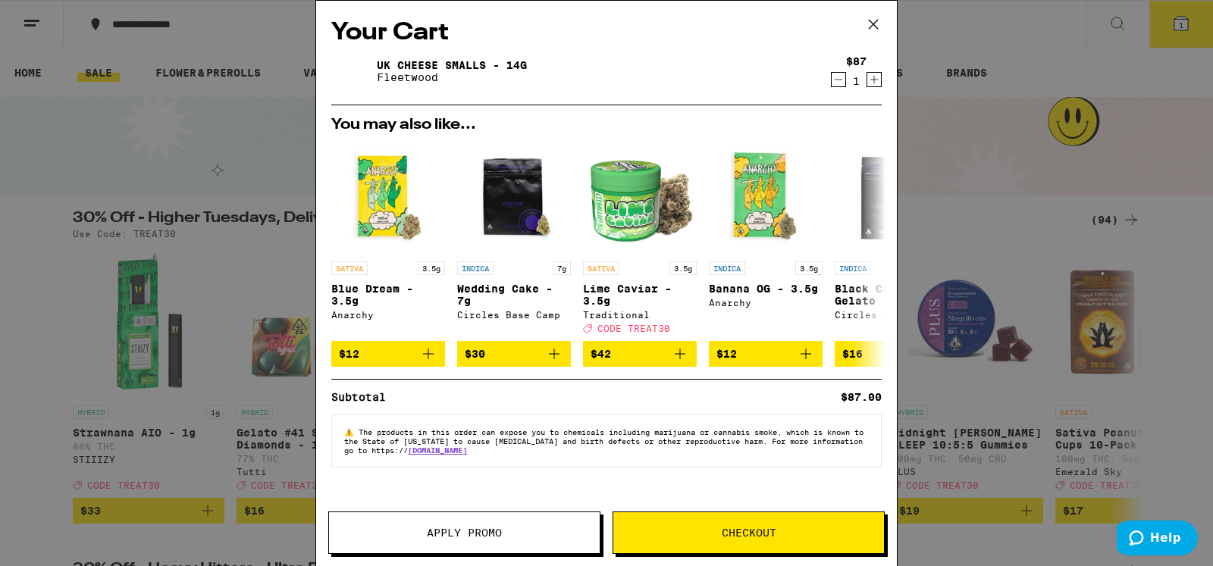
click at [715, 524] on button "Checkout" at bounding box center [748, 533] width 272 height 42
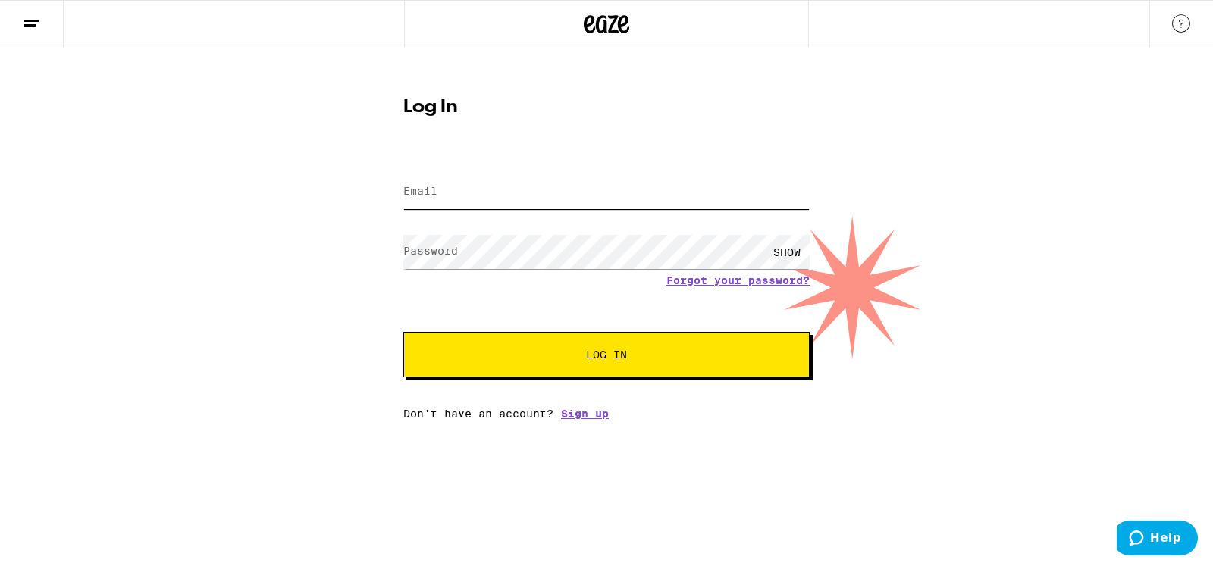
click at [509, 191] on input "Email" at bounding box center [606, 192] width 406 height 34
type input "nagleda215@gmail.com"
click at [602, 360] on span "Log In" at bounding box center [606, 354] width 41 height 11
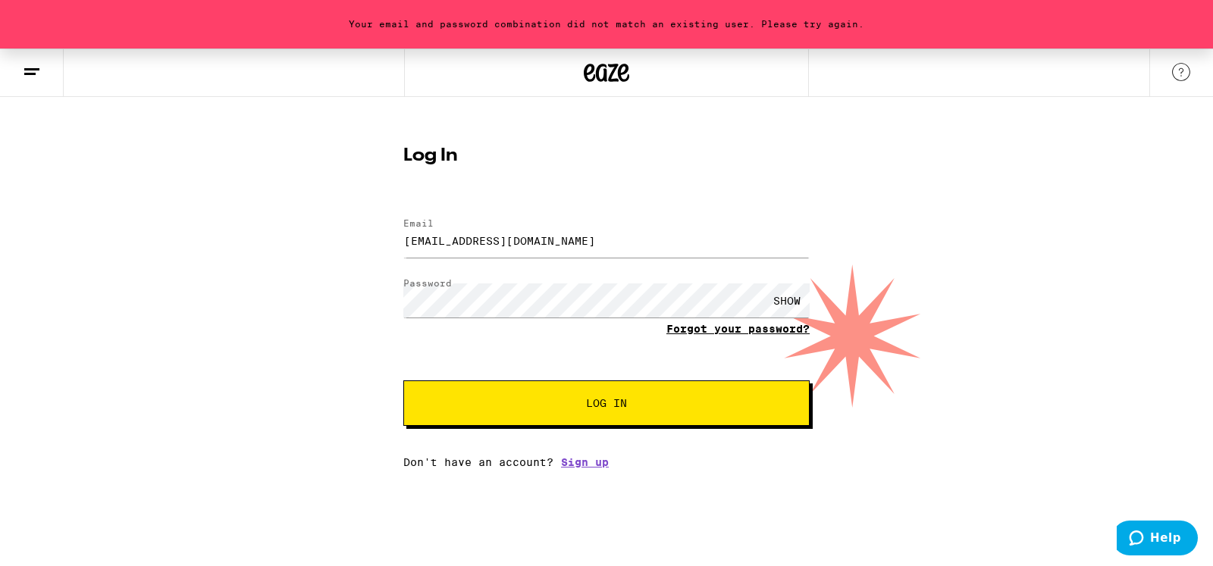
click at [744, 332] on link "Forgot your password?" at bounding box center [737, 329] width 143 height 12
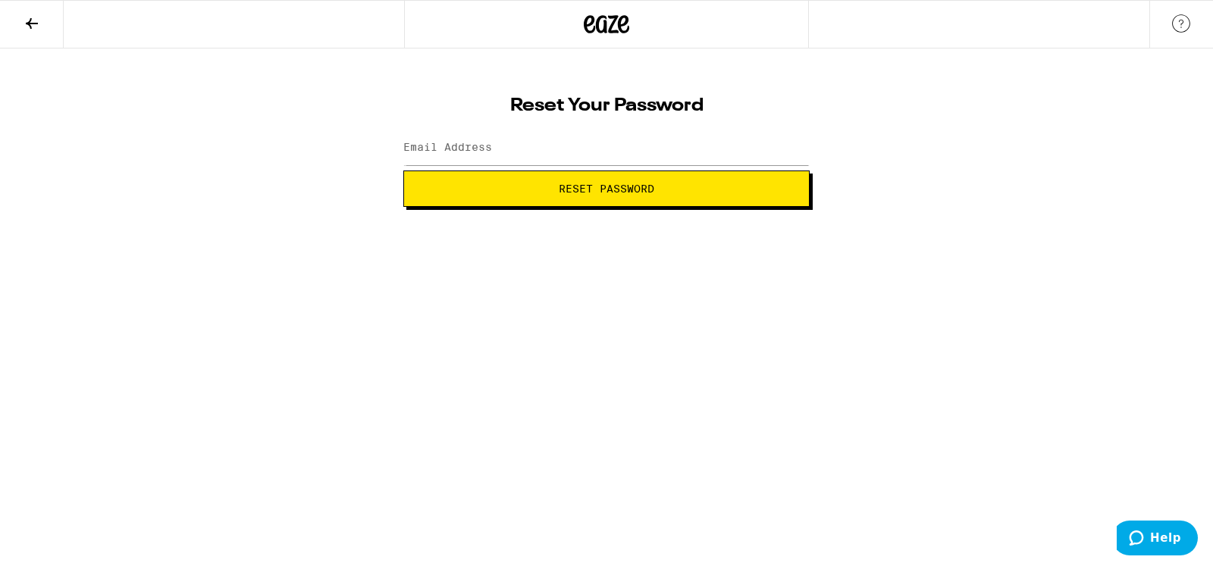
click at [423, 148] on label "Email Address" at bounding box center [447, 147] width 89 height 12
type input "n"
